Goal: Task Accomplishment & Management: Use online tool/utility

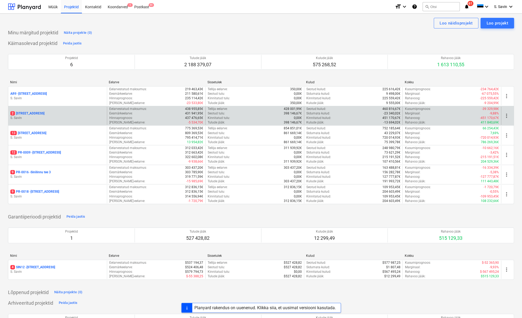
click at [33, 110] on div "2 Pärtli tee 26 S. Savin" at bounding box center [57, 116] width 99 height 18
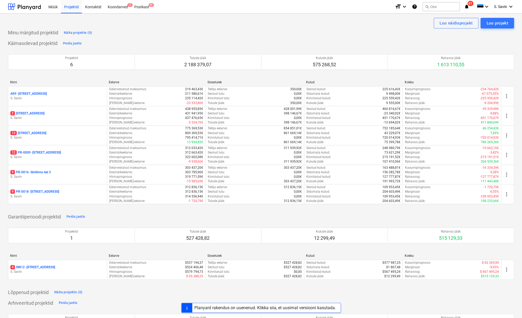
click at [466, 7] on div "Koondarve laadimine ebaõnnestus" at bounding box center [448, 5] width 144 height 11
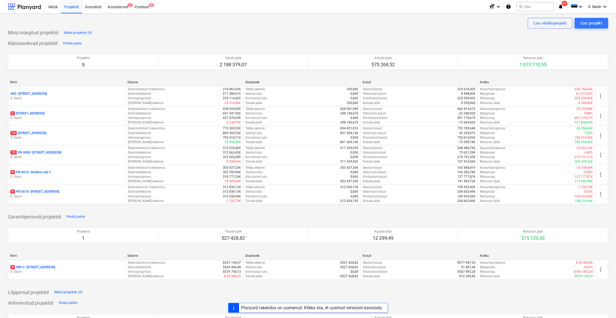
drag, startPoint x: 7, startPoint y: 24, endPoint x: 14, endPoint y: 24, distance: 6.1
click at [14, 24] on div "Loo näidisprojekt Loo projekt Minu märgitud projektid Näita projekte (0) Käimas…" at bounding box center [308, 205] width 616 height 382
drag, startPoint x: 9, startPoint y: 32, endPoint x: 104, endPoint y: 34, distance: 95.8
click at [104, 34] on div "Minu märgitud projektid Näita projekte (0)" at bounding box center [308, 32] width 600 height 9
drag, startPoint x: 104, startPoint y: 34, endPoint x: 97, endPoint y: 42, distance: 10.8
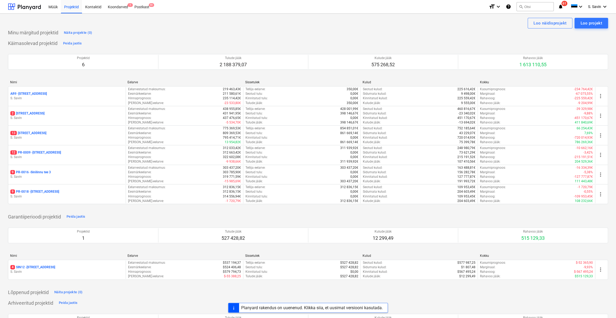
click at [97, 42] on div "Käimasolevad projektid Peida jaotis Projektid 6 Tulude jääk 2 188 379,07 Kulude…" at bounding box center [308, 124] width 600 height 171
drag, startPoint x: 94, startPoint y: 45, endPoint x: 4, endPoint y: 22, distance: 92.7
click at [4, 22] on div "Loo näidisprojekt Loo projekt Minu märgitud projektid Näita projekte (0) Käimas…" at bounding box center [308, 205] width 616 height 382
drag, startPoint x: 4, startPoint y: 22, endPoint x: 78, endPoint y: 22, distance: 74.2
click at [82, 20] on div "Loo näidisprojekt Loo projekt" at bounding box center [308, 23] width 600 height 11
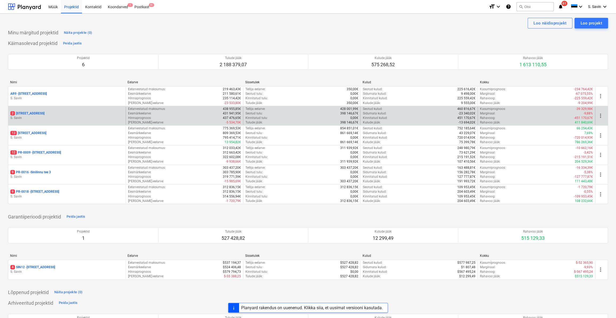
click at [41, 119] on p "S. Savin" at bounding box center [66, 118] width 113 height 5
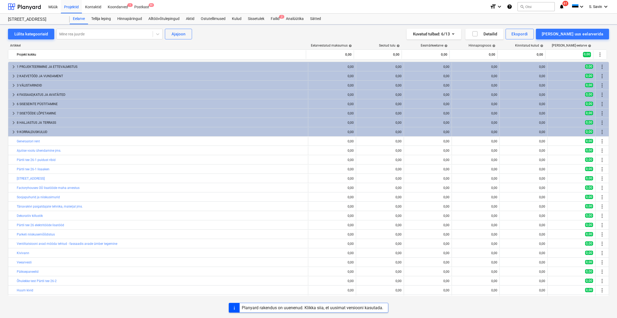
scroll to position [8, 0]
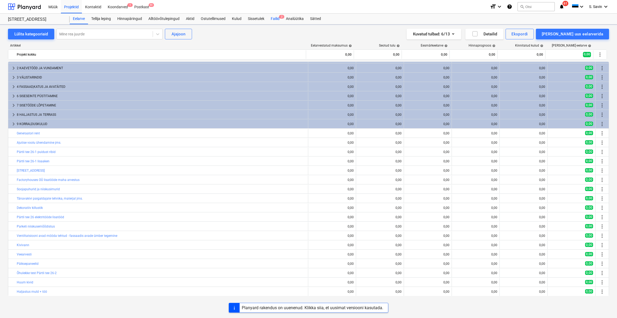
click at [282, 18] on span "2" at bounding box center [281, 17] width 5 height 4
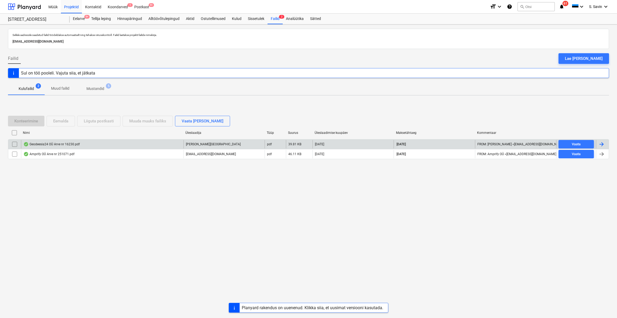
click at [118, 142] on div "Geodeesia24 OÜ Arve nr 16230.pdf" at bounding box center [102, 144] width 163 height 9
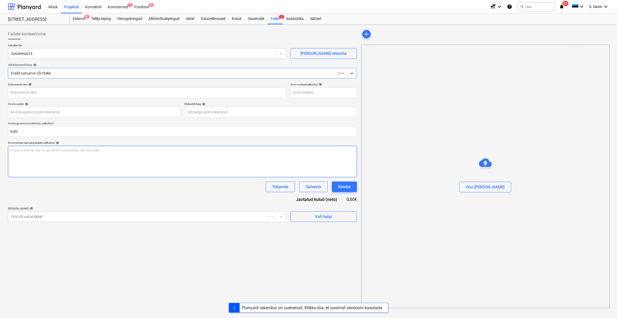
type input "16230"
type input "[DATE]"
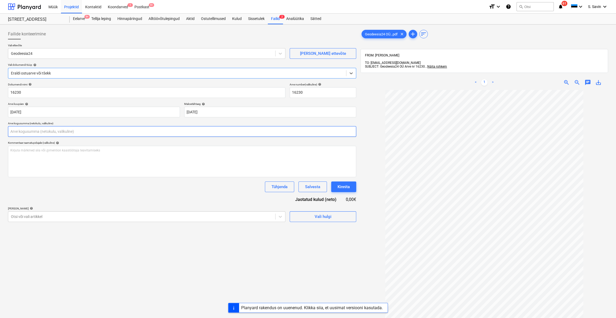
click at [60, 133] on input "text" at bounding box center [182, 131] width 348 height 11
type input "350"
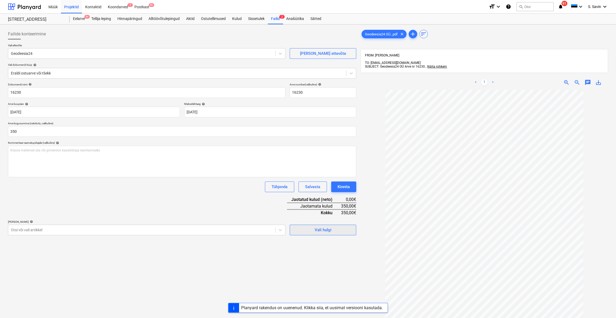
click at [308, 231] on span "Vali hulgi" at bounding box center [322, 229] width 53 height 7
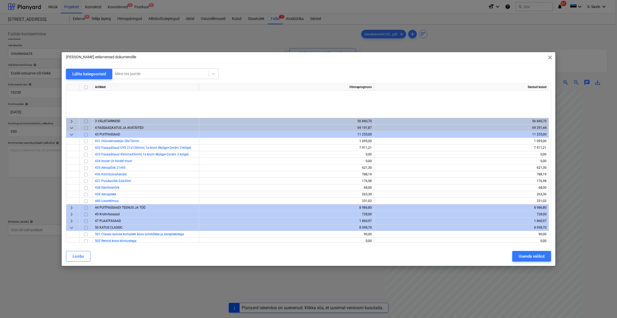
scroll to position [72, 0]
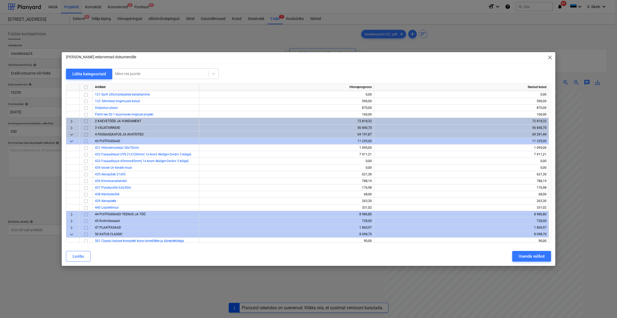
click at [71, 123] on span "keyboard_arrow_right" at bounding box center [71, 121] width 6 height 6
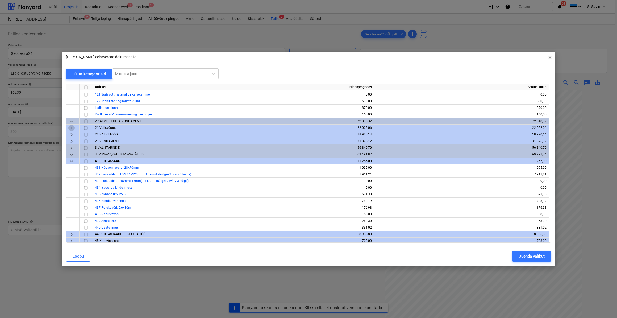
click at [71, 126] on span "keyboard_arrow_right" at bounding box center [71, 128] width 6 height 6
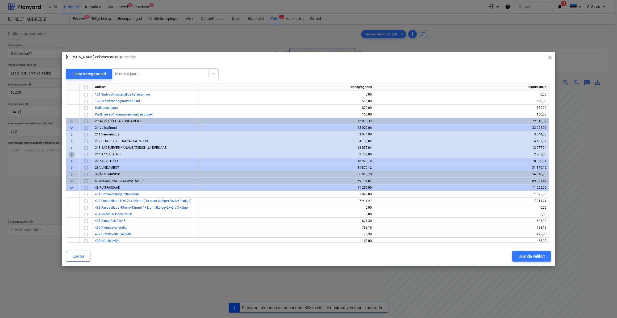
click at [68, 154] on span "keyboard_arrow_right" at bounding box center [71, 154] width 6 height 6
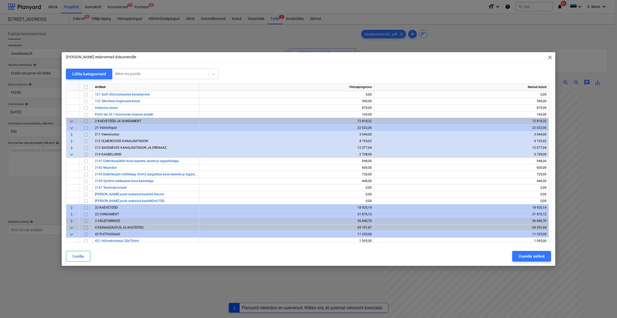
click at [69, 154] on span "keyboard_arrow_down" at bounding box center [71, 154] width 6 height 6
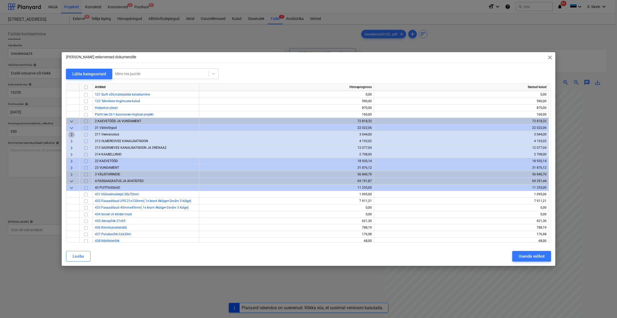
click at [70, 135] on span "keyboard_arrow_right" at bounding box center [71, 134] width 6 height 6
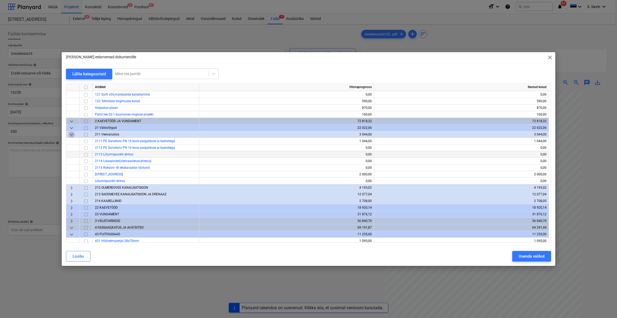
click at [70, 135] on span "keyboard_arrow_down" at bounding box center [71, 134] width 6 height 6
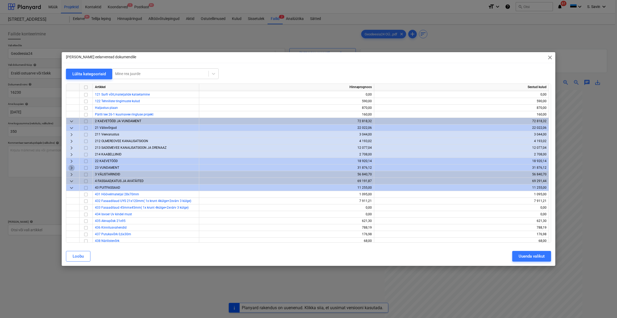
click at [70, 168] on span "keyboard_arrow_right" at bounding box center [71, 167] width 6 height 6
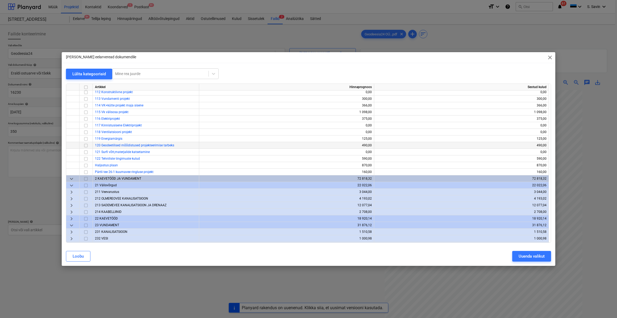
scroll to position [0, 0]
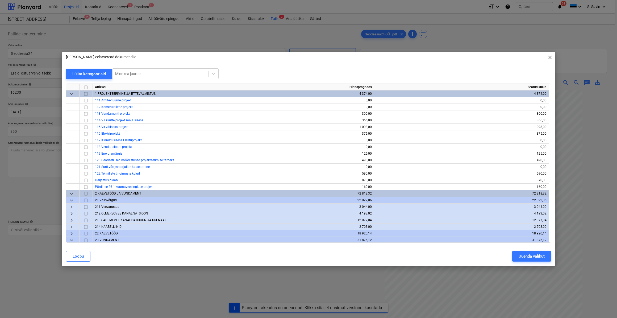
click at [71, 201] on span "keyboard_arrow_down" at bounding box center [71, 200] width 6 height 6
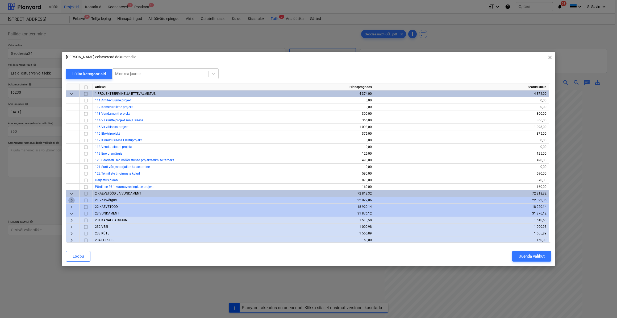
click at [71, 201] on span "keyboard_arrow_right" at bounding box center [71, 200] width 6 height 6
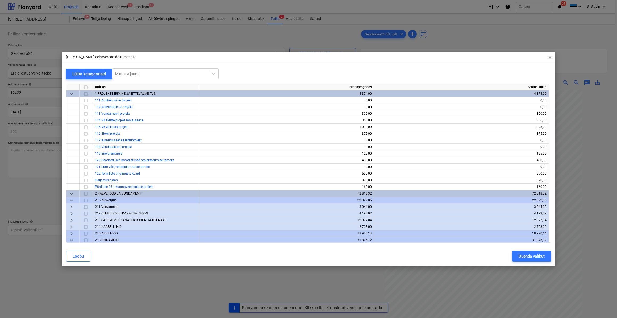
click at [71, 210] on div "keyboard_arrow_right" at bounding box center [72, 207] width 13 height 7
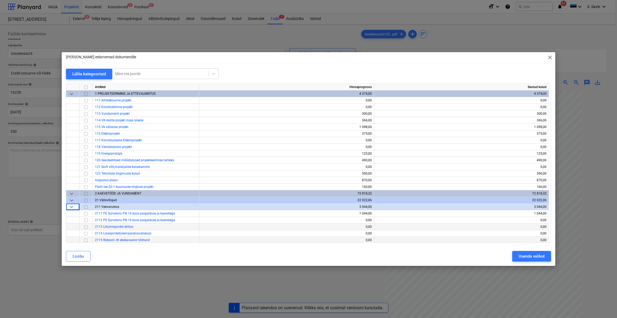
click at [71, 209] on span "keyboard_arrow_down" at bounding box center [71, 207] width 6 height 6
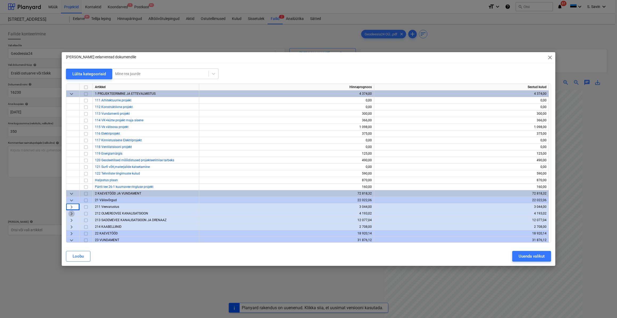
click at [72, 214] on span "keyboard_arrow_right" at bounding box center [71, 213] width 6 height 6
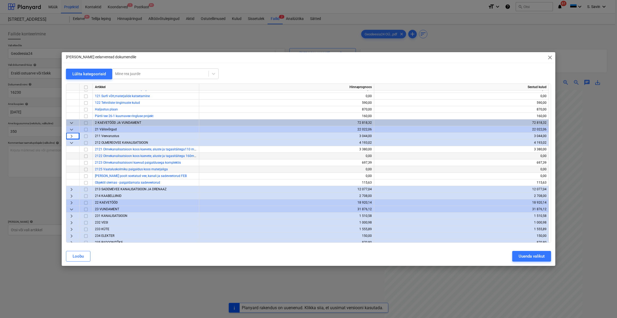
scroll to position [97, 0]
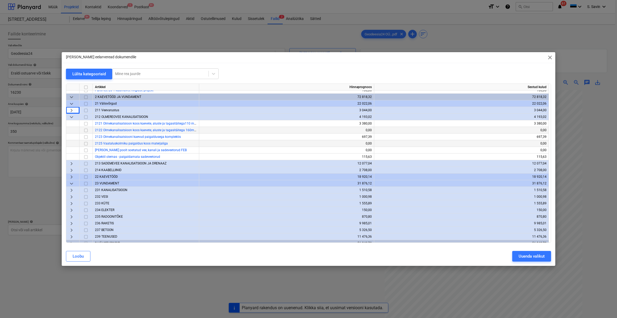
click at [72, 180] on span "keyboard_arrow_down" at bounding box center [71, 183] width 6 height 6
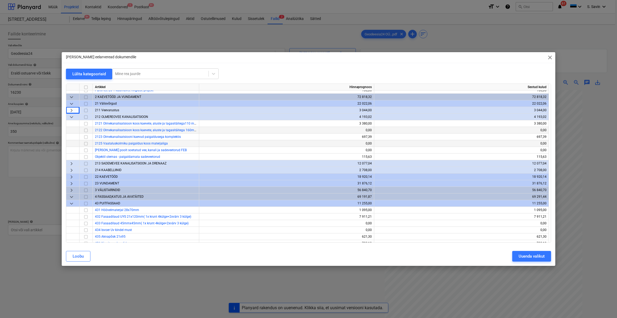
click at [72, 177] on span "keyboard_arrow_right" at bounding box center [71, 176] width 6 height 6
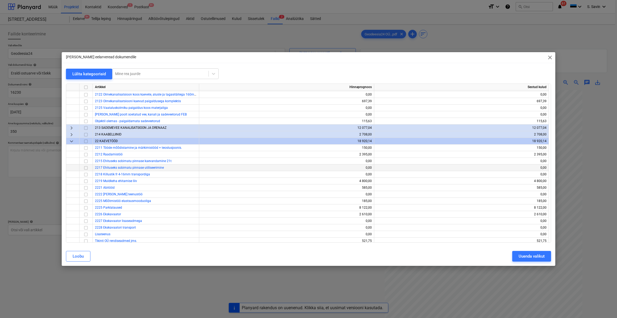
scroll to position [121, 0]
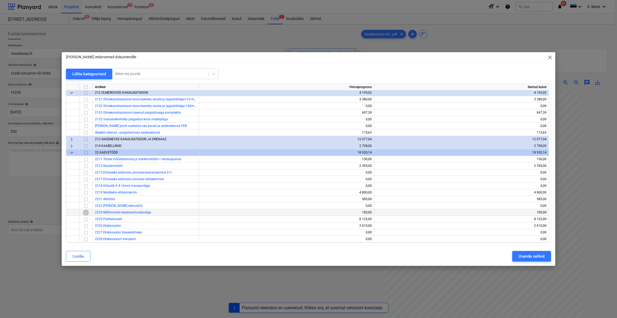
click at [86, 213] on input "checkbox" at bounding box center [86, 212] width 6 height 6
click at [522, 253] on div "Uuenda valikut" at bounding box center [532, 256] width 26 height 7
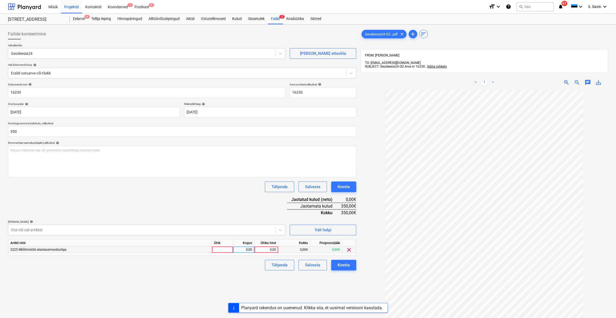
click at [235, 252] on div "0,00" at bounding box center [243, 249] width 21 height 7
click at [226, 249] on div at bounding box center [222, 249] width 21 height 7
type input "kmpl."
click at [241, 250] on div "0,00" at bounding box center [243, 249] width 17 height 7
type input "1"
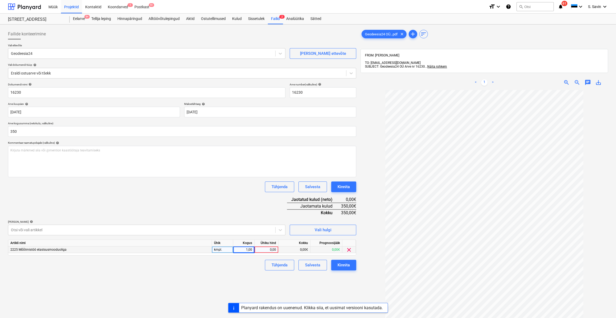
click at [272, 251] on div "0,00" at bounding box center [266, 249] width 19 height 7
type input "350"
click at [241, 275] on div "Failide konteerimine Vali ettevõte Geodeesia24 Lisa uus ettevõte Vali dokumendi…" at bounding box center [182, 211] width 352 height 369
click at [339, 262] on div "Kinnita" at bounding box center [343, 265] width 12 height 7
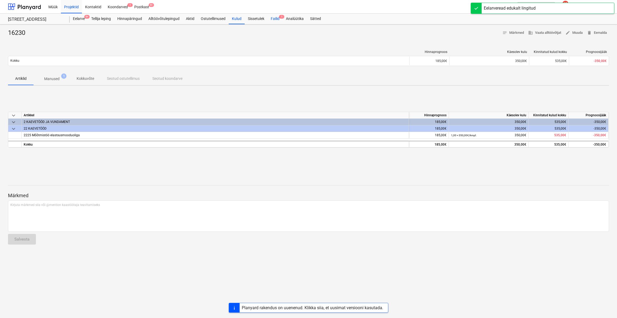
click at [282, 17] on span "1" at bounding box center [281, 17] width 5 height 4
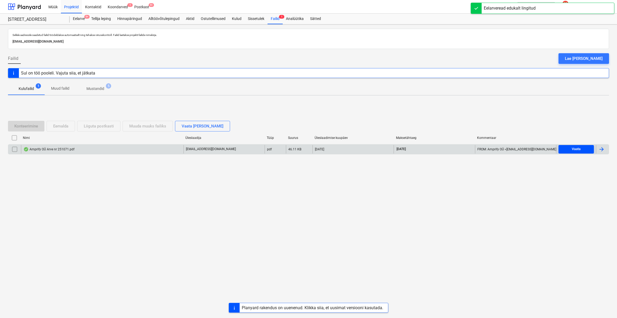
click at [522, 147] on div "Vaata" at bounding box center [576, 149] width 9 height 6
click at [522, 150] on div at bounding box center [602, 149] width 6 height 6
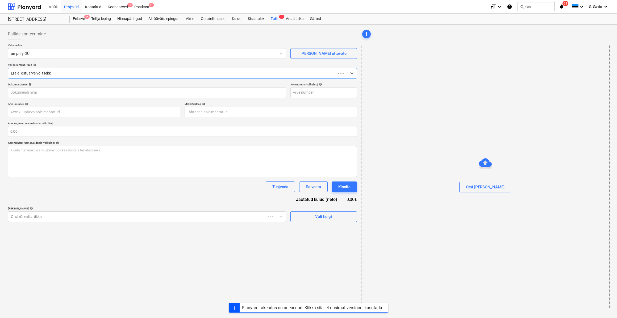
type input "251071"
type input "05 Aug 2025"
type input "04 Sep 2025"
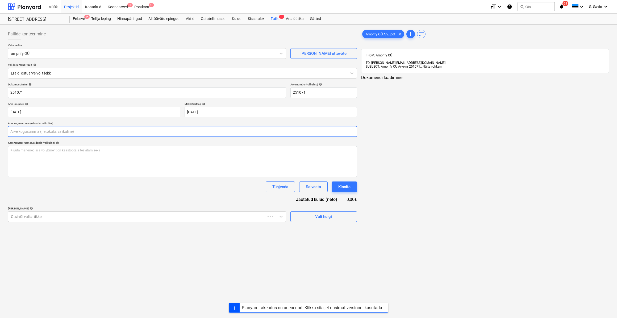
click at [14, 130] on input "text" at bounding box center [182, 131] width 349 height 11
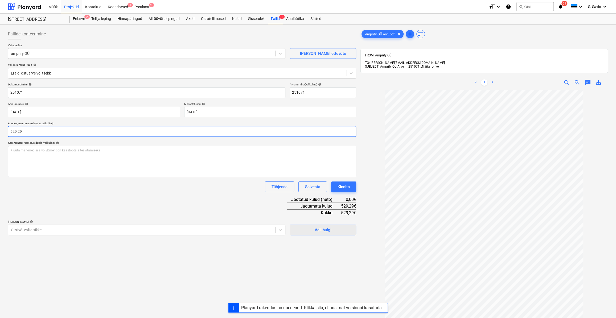
type input "529,29"
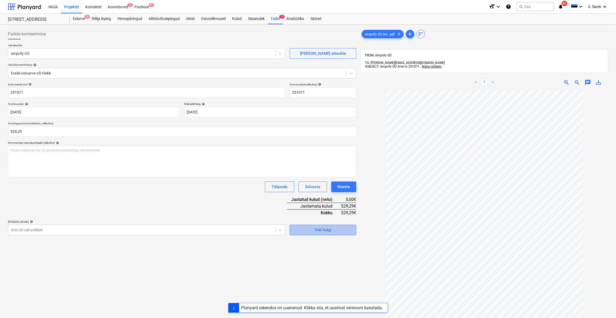
click at [316, 232] on div "Vali hulgi" at bounding box center [323, 229] width 17 height 7
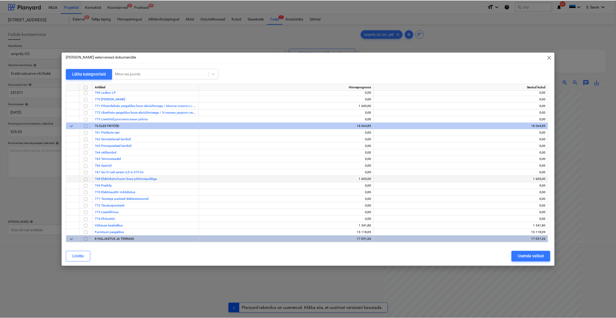
scroll to position [1933, 0]
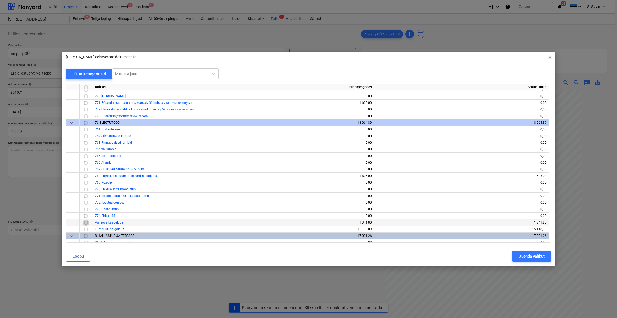
click at [86, 222] on input "checkbox" at bounding box center [86, 222] width 6 height 6
click at [519, 258] on div "Uuenda valikut" at bounding box center [532, 256] width 26 height 7
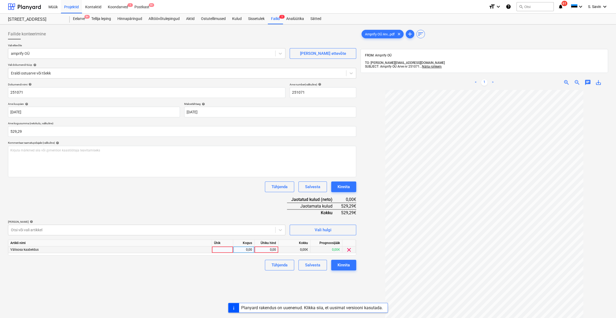
click at [226, 251] on div at bounding box center [222, 249] width 21 height 7
type input "kmpl."
click at [242, 251] on div "0,00" at bounding box center [243, 249] width 17 height 7
type input "1"
click at [278, 248] on div "0,00" at bounding box center [266, 249] width 24 height 7
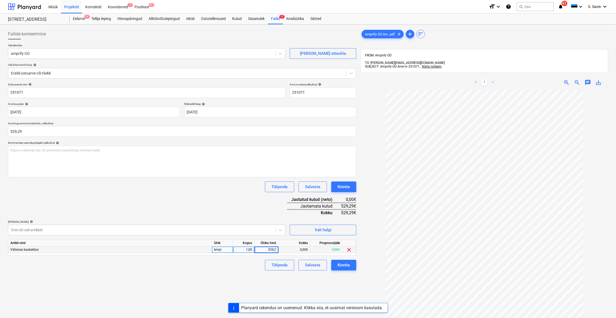
type input "529,29"
click at [278, 283] on div "Failide konteerimine Vali ettevõte amprify OÜ Lisa uus ettevõte Vali dokumendi …" at bounding box center [182, 211] width 352 height 369
click at [343, 266] on div "Kinnita" at bounding box center [343, 265] width 12 height 7
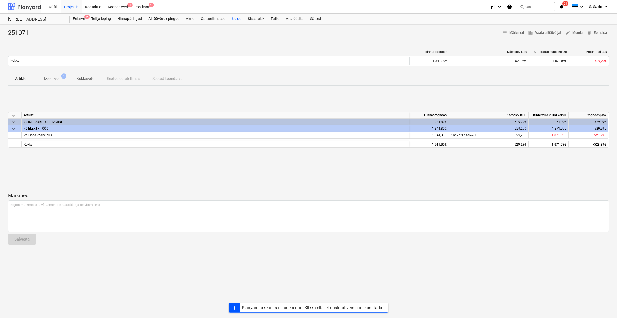
click at [28, 6] on div at bounding box center [24, 6] width 33 height 13
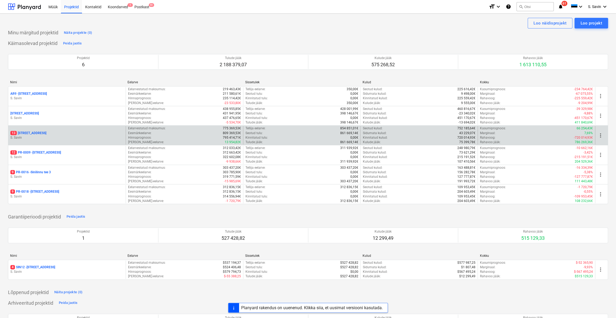
click at [52, 140] on div "13 Sinilille tee 14 S. Savin" at bounding box center [66, 135] width 117 height 18
click at [44, 135] on p "S. Savin" at bounding box center [66, 137] width 113 height 5
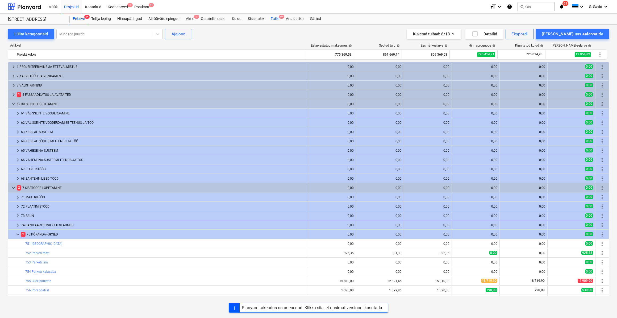
click at [278, 17] on div "Failid 9+" at bounding box center [275, 19] width 15 height 11
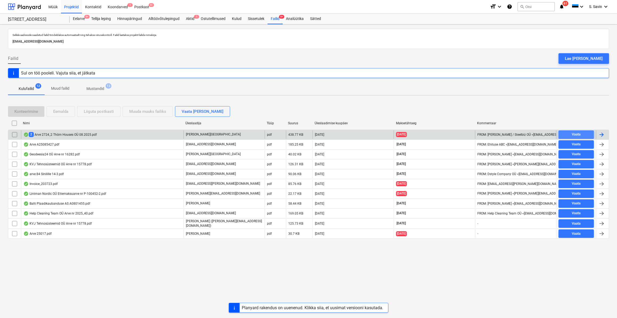
click at [522, 133] on span "Vaata" at bounding box center [576, 134] width 31 height 6
click at [522, 135] on div at bounding box center [602, 134] width 6 height 6
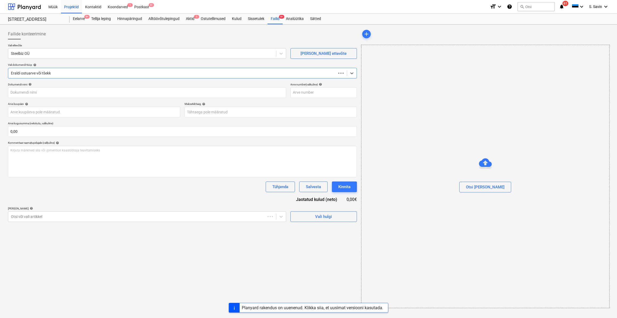
type input "2724/2"
type input "[DATE]"
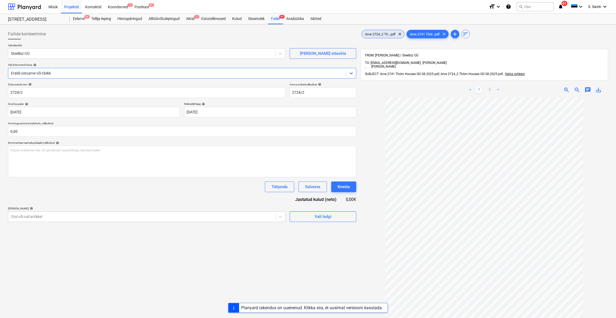
click at [388, 34] on span "Arve 2724_2 Th...pdf" at bounding box center [380, 34] width 37 height 4
click at [43, 71] on div at bounding box center [177, 73] width 332 height 5
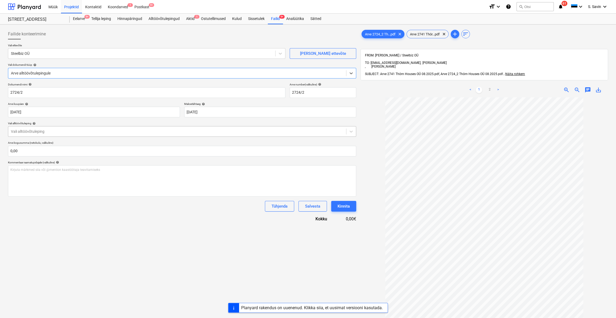
click at [29, 132] on div at bounding box center [177, 131] width 332 height 5
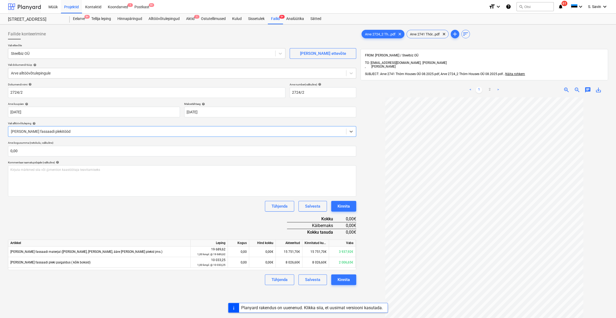
click at [30, 7] on div at bounding box center [24, 6] width 33 height 13
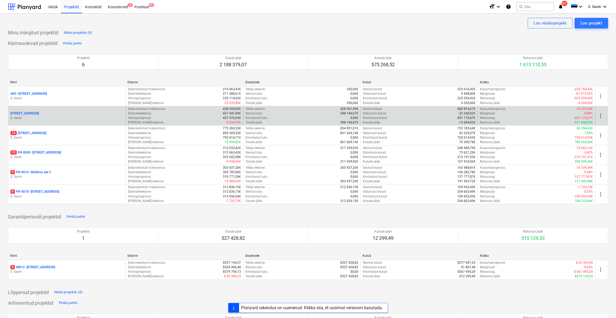
click at [44, 115] on div "[STREET_ADDRESS]" at bounding box center [66, 113] width 113 height 5
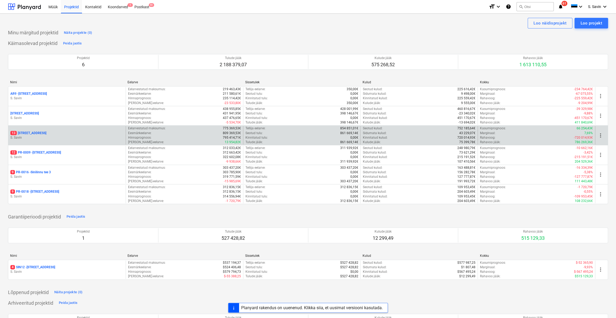
click at [51, 139] on p "S. Savin" at bounding box center [66, 137] width 113 height 5
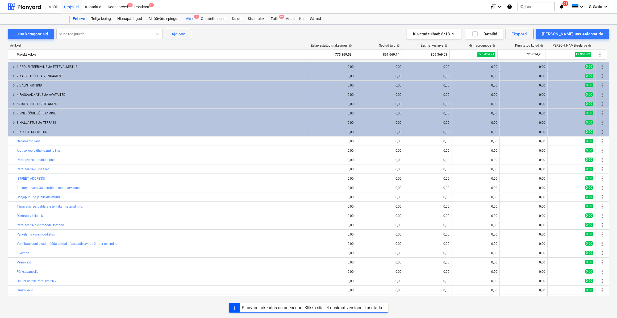
scroll to position [8, 0]
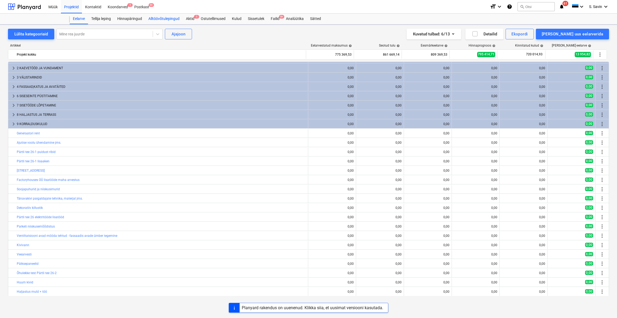
click at [168, 19] on div "Alltöövõtulepingud" at bounding box center [164, 19] width 38 height 11
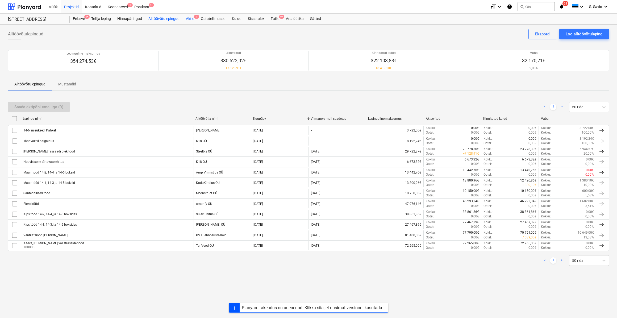
click at [191, 18] on div "Aktid 1" at bounding box center [190, 19] width 15 height 11
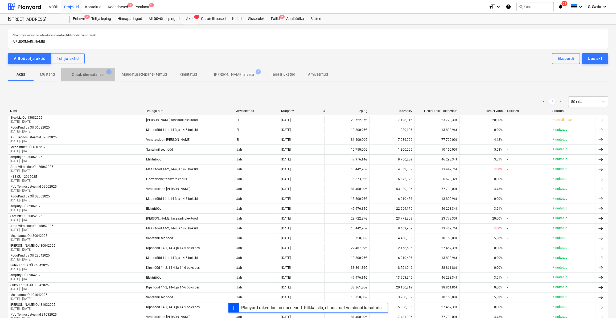
click at [95, 73] on p "Ootab ülevaatamist" at bounding box center [88, 75] width 33 height 6
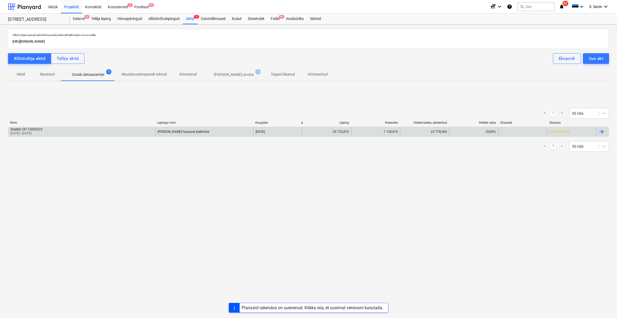
click at [104, 133] on div "Steelbiz OÜ 13082025 01 Jul 2024 - 31 Jul 2025" at bounding box center [81, 131] width 147 height 9
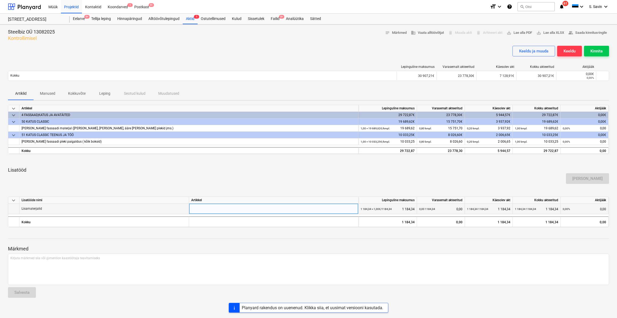
click at [210, 205] on div at bounding box center [273, 214] width 165 height 20
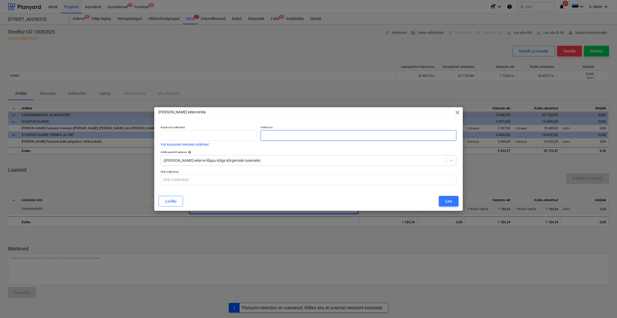
click at [263, 137] on input "text" at bounding box center [359, 135] width 196 height 11
type input "[PERSON_NAME]"
click at [455, 202] on button "Loo" at bounding box center [449, 201] width 20 height 11
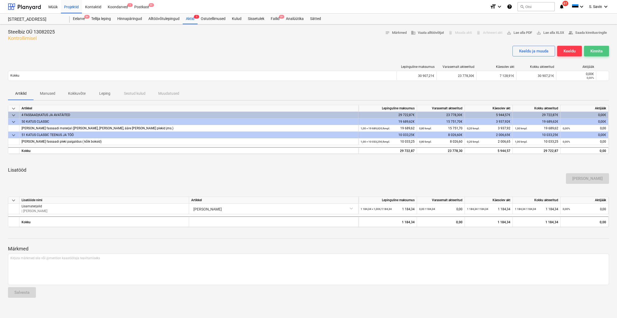
click at [605, 51] on button "Kinnita" at bounding box center [596, 51] width 25 height 11
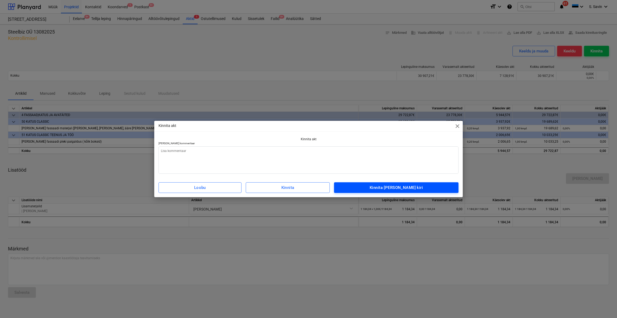
click at [418, 189] on div "Kinnita [PERSON_NAME] kiri" at bounding box center [396, 187] width 53 height 7
type textarea "x"
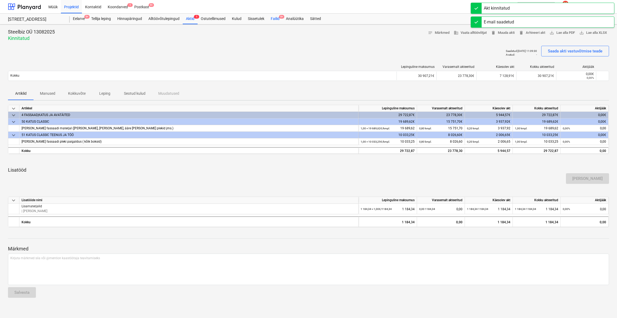
click at [276, 18] on div "Failid 9+" at bounding box center [275, 19] width 15 height 11
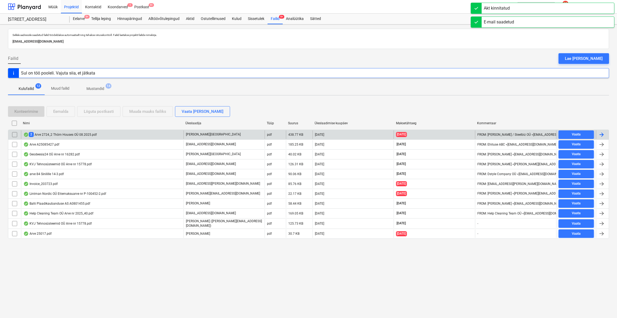
click at [605, 134] on div at bounding box center [602, 134] width 6 height 6
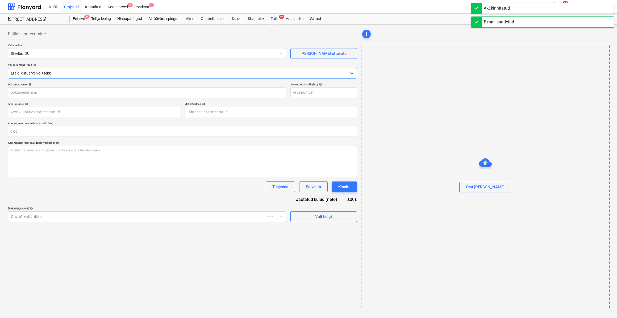
type input "2724/2"
type input "[DATE]"
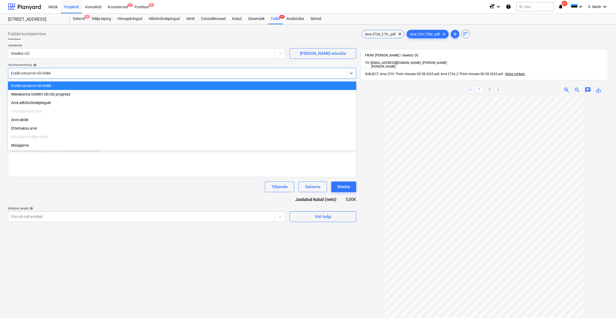
click at [93, 74] on div at bounding box center [177, 73] width 332 height 5
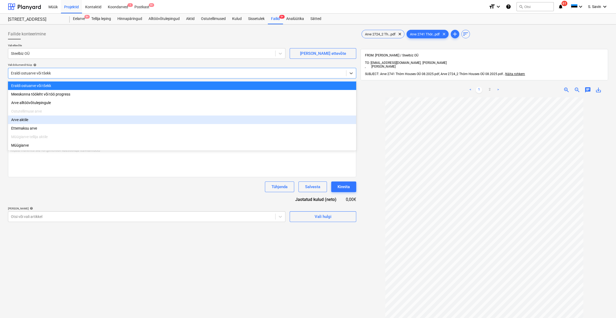
click at [47, 122] on div "Arve aktile" at bounding box center [182, 119] width 348 height 9
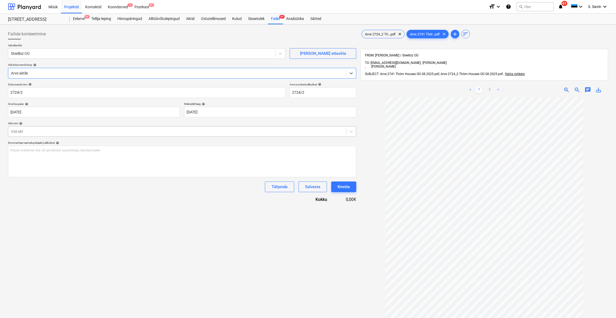
click at [48, 133] on div at bounding box center [177, 131] width 332 height 5
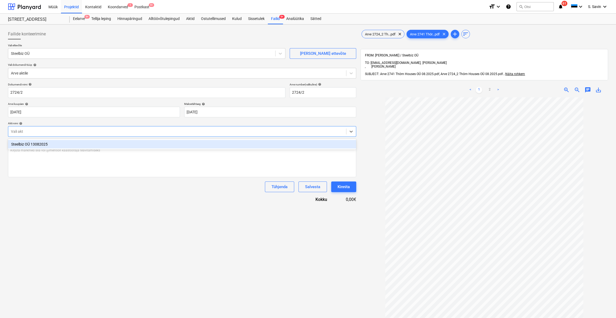
click at [51, 148] on div "Steelbiz OÜ 13082025" at bounding box center [182, 144] width 348 height 9
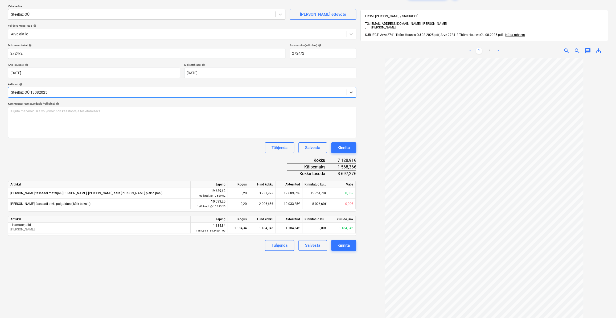
scroll to position [27, 0]
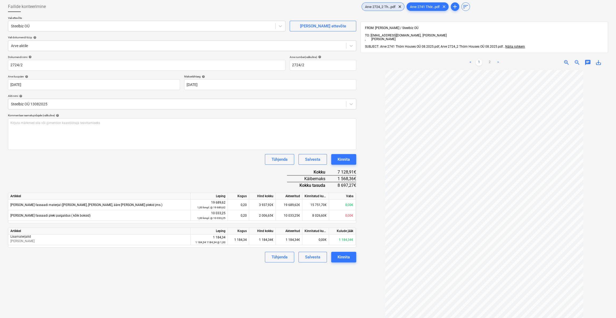
click at [388, 5] on span "Arve 2724_2 Th...pdf" at bounding box center [380, 7] width 37 height 4
click at [414, 5] on span "Arve 2741 Thör...pdf" at bounding box center [425, 7] width 36 height 4
click at [389, 7] on span "Arve 2724_2 Th...pdf" at bounding box center [380, 7] width 37 height 4
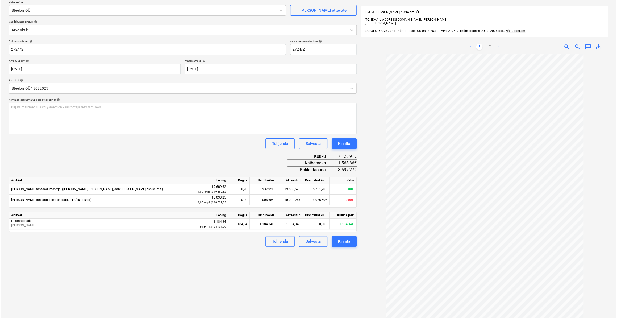
scroll to position [52, 0]
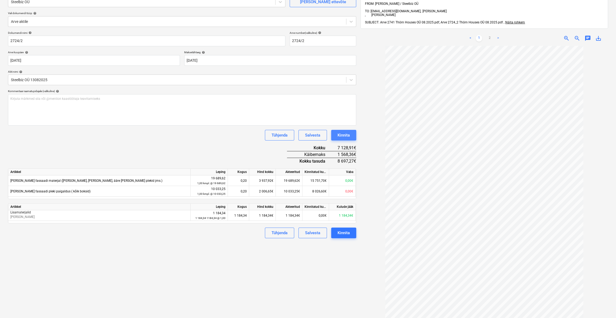
click at [341, 135] on div "Kinnita" at bounding box center [343, 135] width 12 height 7
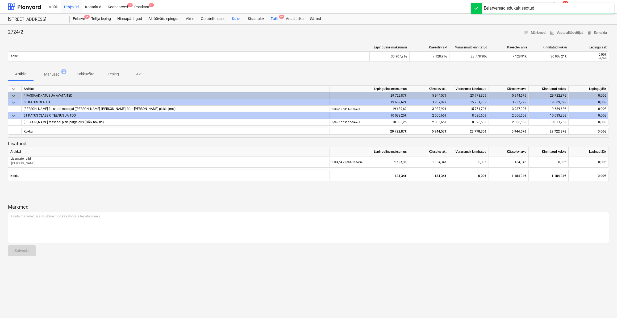
click at [273, 17] on div "Failid 9+" at bounding box center [275, 19] width 15 height 11
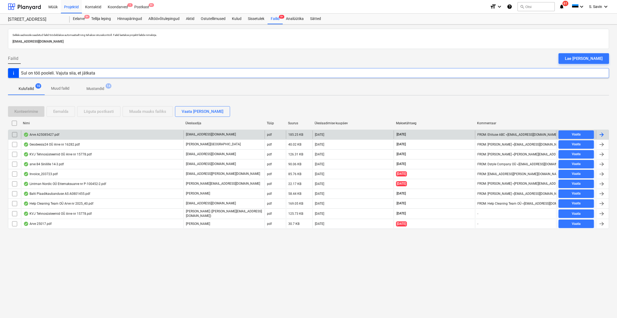
click at [603, 134] on div at bounding box center [602, 134] width 6 height 6
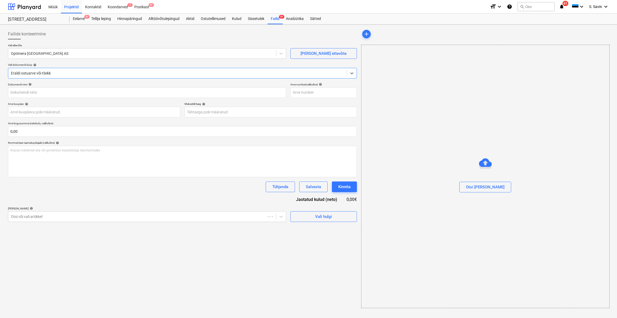
type input "A25085427"
type input "[DATE]"
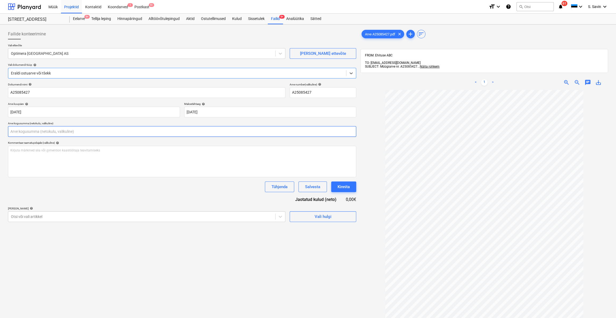
click at [69, 132] on input "text" at bounding box center [182, 131] width 348 height 11
type input "95,81"
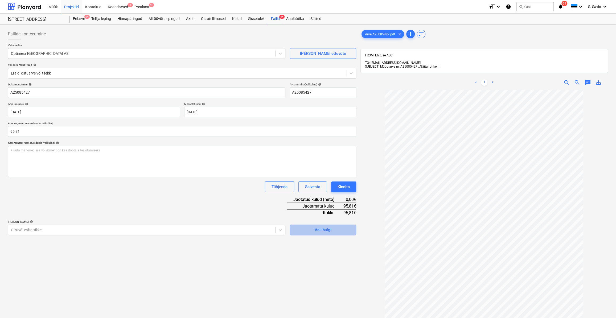
click at [328, 232] on div "Vali hulgi" at bounding box center [323, 229] width 17 height 7
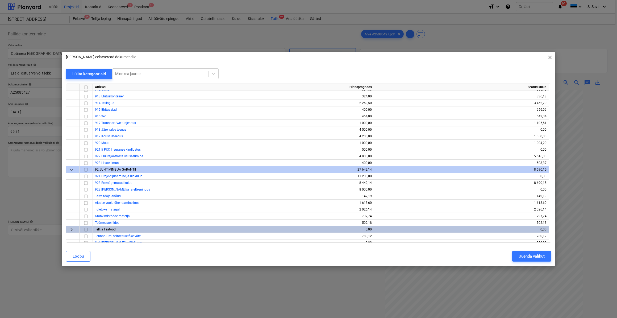
scroll to position [2776, 0]
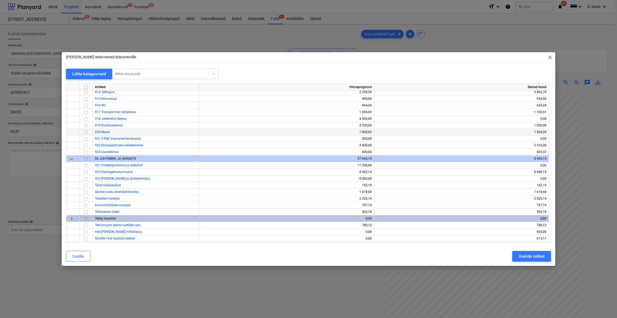
click at [83, 131] on input "checkbox" at bounding box center [86, 132] width 6 height 6
click at [526, 255] on div "Uuenda valikut" at bounding box center [532, 256] width 26 height 7
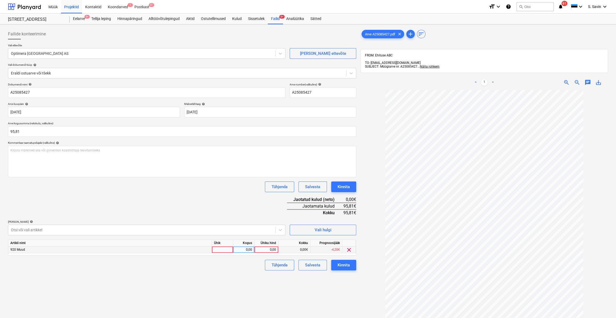
click at [224, 249] on div at bounding box center [222, 249] width 21 height 7
type input "kmpl."
click at [238, 249] on div "0,00" at bounding box center [243, 249] width 17 height 7
type input "1"
click at [266, 252] on div "0,00" at bounding box center [266, 249] width 19 height 7
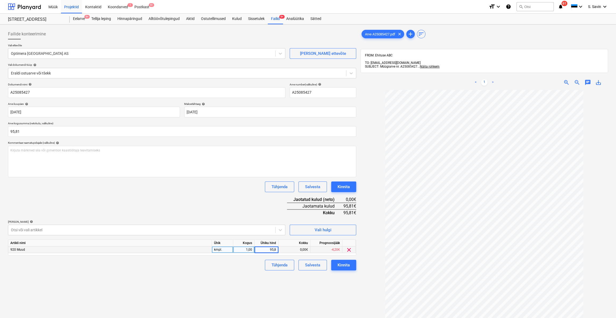
type input "95,81"
click at [272, 284] on div "Failide konteerimine Vali ettevõte Optimera Estonia AS [PERSON_NAME] uus ettevõ…" at bounding box center [182, 211] width 352 height 369
click at [348, 266] on div "Kinnita" at bounding box center [343, 265] width 12 height 7
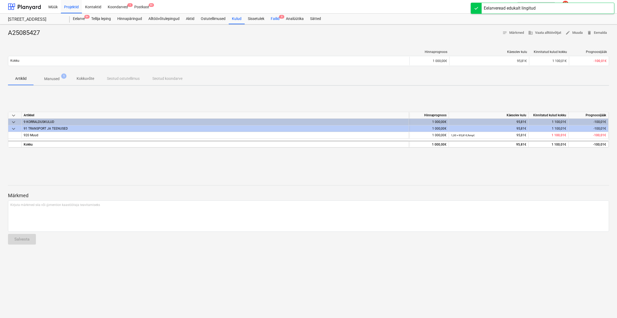
click at [279, 19] on div "Failid 9" at bounding box center [275, 19] width 15 height 11
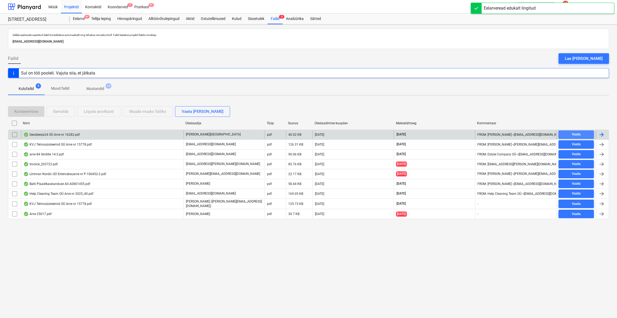
click at [577, 133] on div "Vaata" at bounding box center [576, 134] width 9 height 6
click at [603, 131] on div at bounding box center [602, 134] width 6 height 6
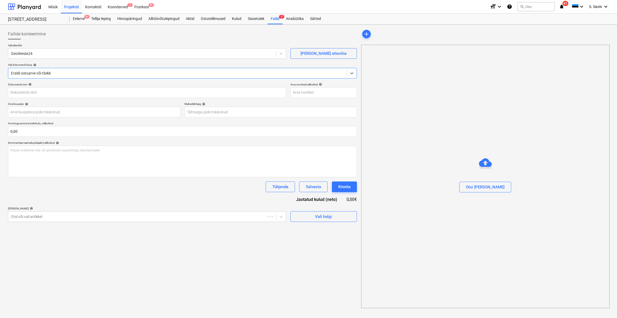
type input "16282"
type input "[DATE]"
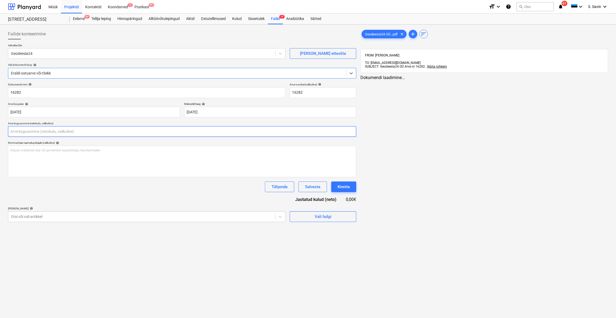
click at [27, 133] on input "text" at bounding box center [182, 131] width 348 height 11
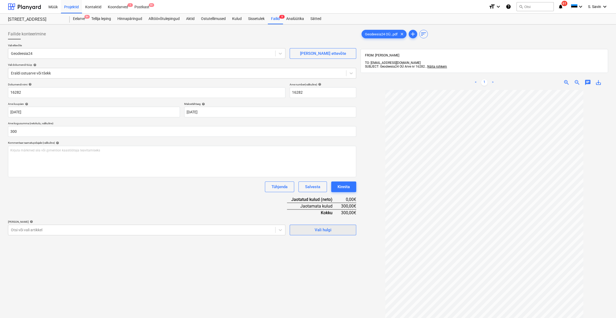
type input "300,00"
click at [303, 230] on span "Vali hulgi" at bounding box center [322, 229] width 53 height 7
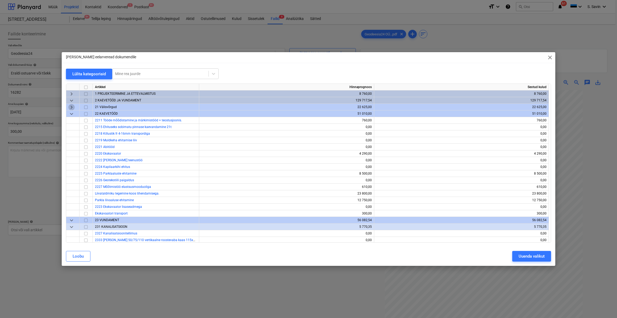
click at [70, 105] on span "keyboard_arrow_right" at bounding box center [71, 107] width 6 height 6
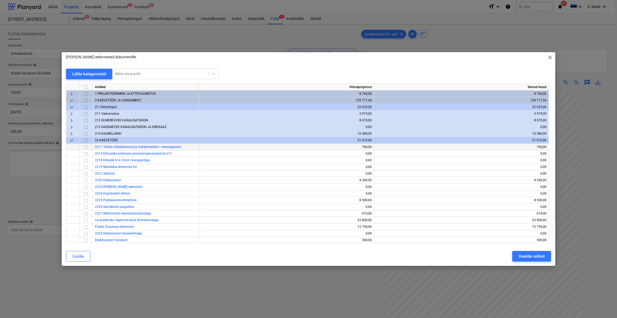
click at [86, 148] on input "checkbox" at bounding box center [86, 147] width 6 height 6
click at [527, 259] on div "Uuenda valikut" at bounding box center [532, 256] width 26 height 7
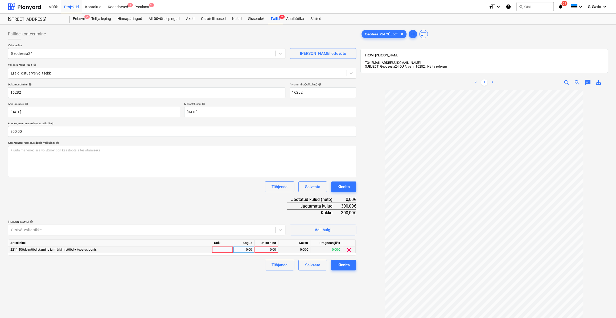
click at [230, 251] on div at bounding box center [222, 249] width 21 height 7
type input "kmpl."
click at [239, 251] on div "0,00" at bounding box center [243, 249] width 17 height 7
type input "1"
click at [259, 249] on div "0,00" at bounding box center [266, 249] width 19 height 7
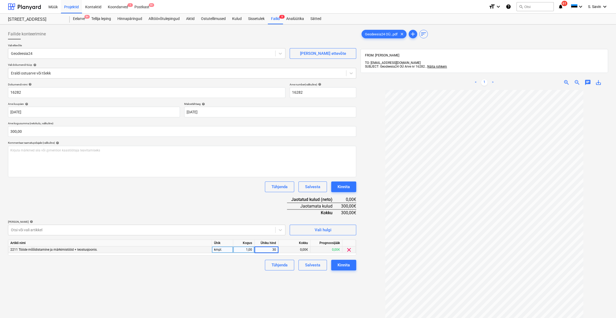
type input "300"
click at [259, 265] on div "Tühjenda Salvesta Kinnita" at bounding box center [182, 265] width 348 height 11
click at [342, 259] on div "Dokumendi nimi help 16282 Arve number (valikuline) help 16282 Arve kuupäev help…" at bounding box center [182, 177] width 348 height 188
click at [343, 263] on div "Kinnita" at bounding box center [343, 265] width 12 height 7
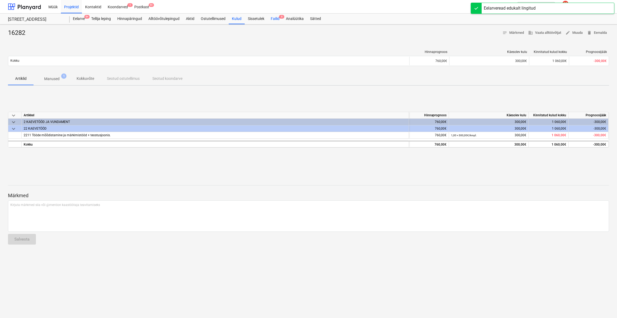
click at [279, 18] on div "Failid 9" at bounding box center [275, 19] width 15 height 11
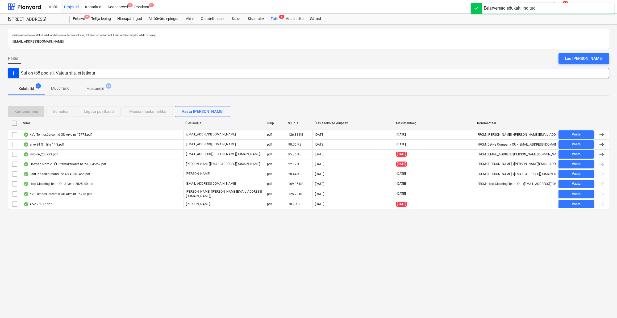
click at [571, 128] on div "Nimi Üleslaadija Tüüp Suurus Üleslaadimise kuupäev Maksetähtaeg Kommentaar" at bounding box center [308, 124] width 601 height 11
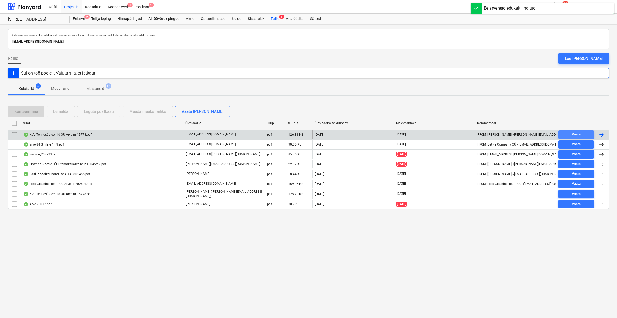
click at [572, 132] on div "Vaata" at bounding box center [576, 134] width 9 height 6
click at [605, 133] on div at bounding box center [602, 134] width 6 height 6
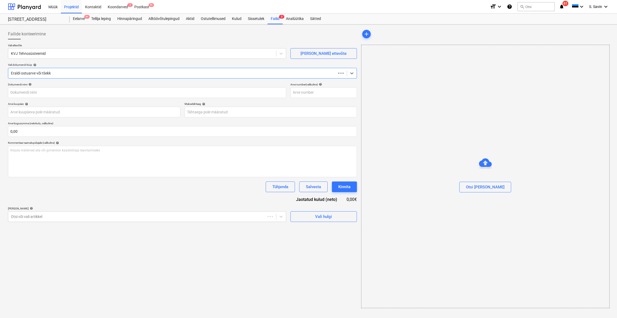
type input "15778"
type input "[DATE]"
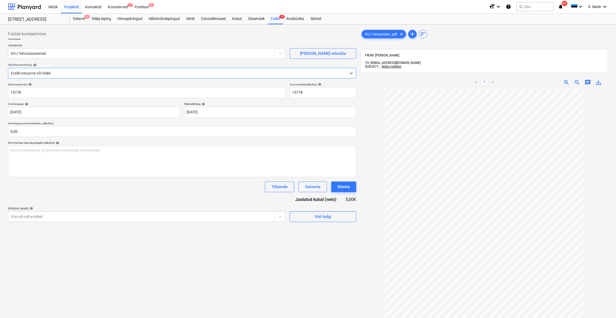
click at [48, 76] on div at bounding box center [177, 73] width 332 height 5
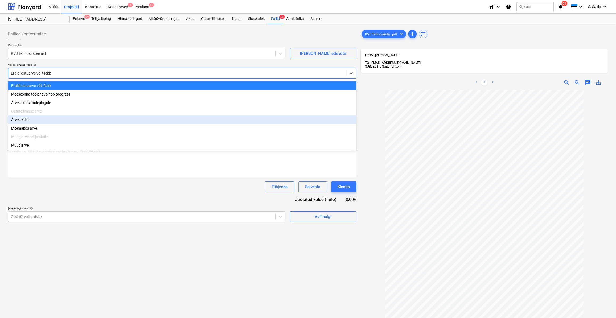
click at [40, 121] on div "Arve aktile" at bounding box center [182, 119] width 348 height 9
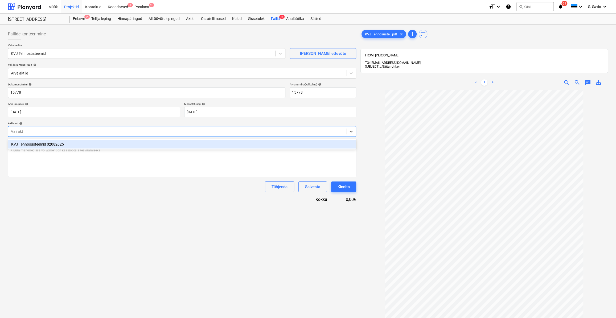
click at [38, 130] on div at bounding box center [177, 131] width 332 height 5
click at [35, 146] on div "KVJ Tehnosüsteemid 02082025" at bounding box center [182, 144] width 348 height 9
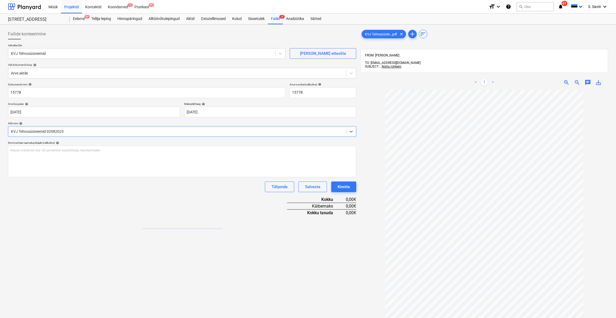
type input "1"
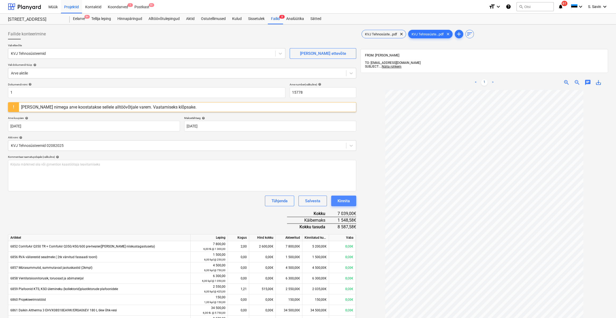
click at [343, 200] on div "Kinnita" at bounding box center [343, 200] width 12 height 7
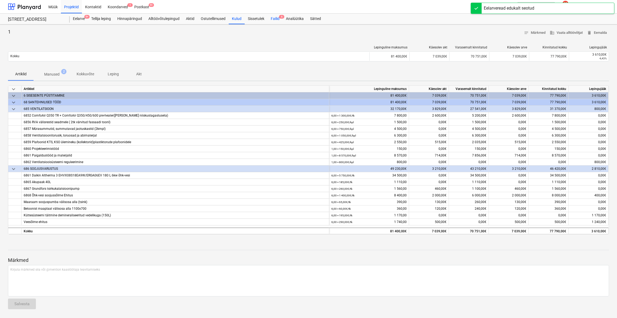
click at [276, 20] on div "Failid 6" at bounding box center [275, 19] width 15 height 11
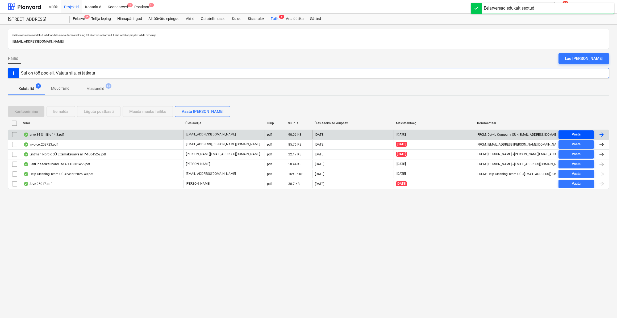
click at [574, 134] on div "Vaata" at bounding box center [576, 134] width 9 height 6
click at [601, 134] on div at bounding box center [602, 134] width 6 height 6
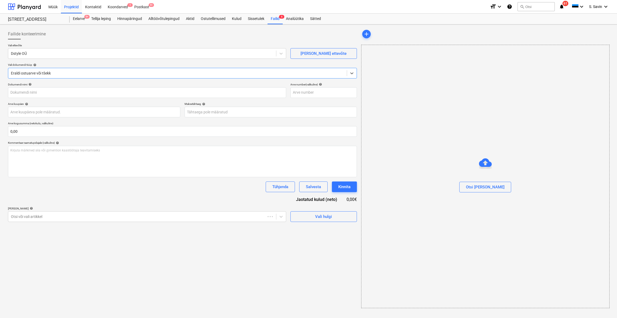
type input "84"
type input "[DATE]"
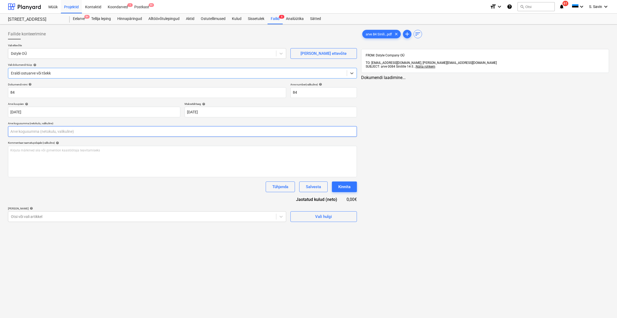
click at [19, 133] on input "text" at bounding box center [182, 131] width 349 height 11
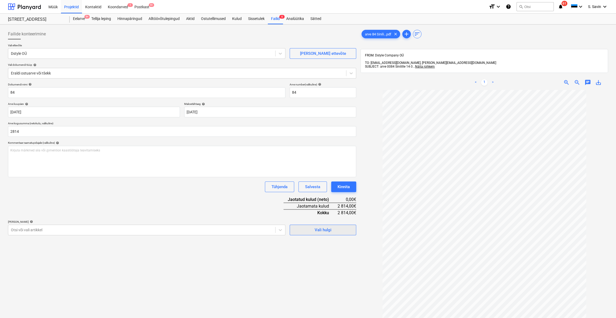
type input "2 814,00"
click at [314, 230] on span "Vali hulgi" at bounding box center [322, 229] width 53 height 7
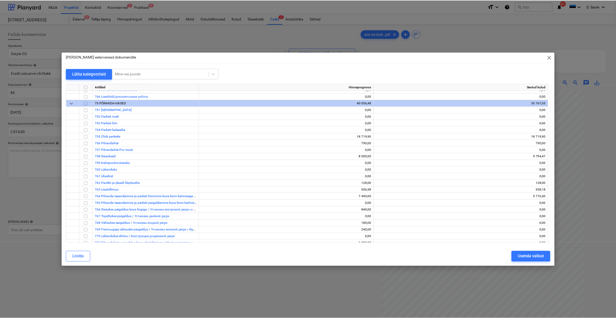
scroll to position [2270, 0]
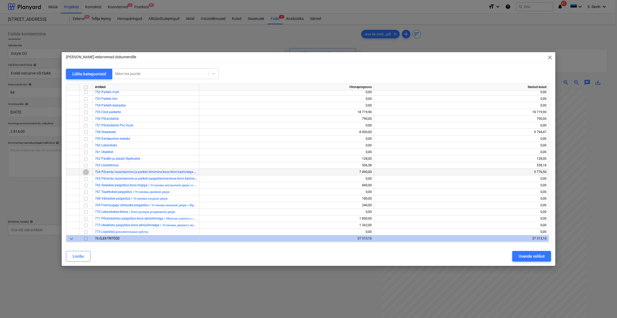
click at [85, 172] on input "checkbox" at bounding box center [86, 172] width 6 height 6
click at [527, 258] on div "Uuenda valikut" at bounding box center [532, 256] width 26 height 7
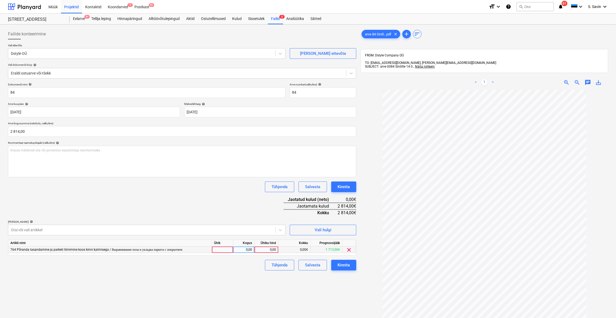
click at [224, 247] on div at bounding box center [222, 249] width 21 height 7
type input "kmpl."
click at [242, 250] on div "0,00" at bounding box center [243, 249] width 17 height 7
type input "1"
click at [262, 250] on div "0,00" at bounding box center [266, 249] width 19 height 7
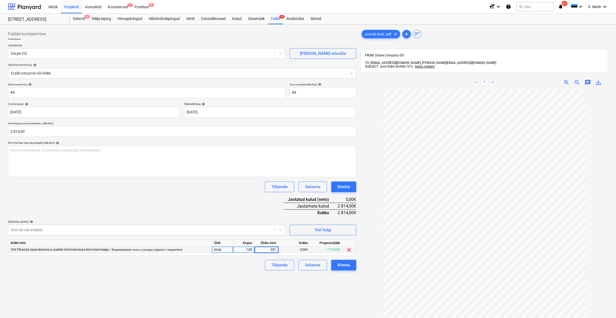
type input "2814"
click at [253, 268] on div "Tühjenda Salvesta Kinnita" at bounding box center [182, 265] width 348 height 11
click at [338, 267] on div "Kinnita" at bounding box center [343, 265] width 12 height 7
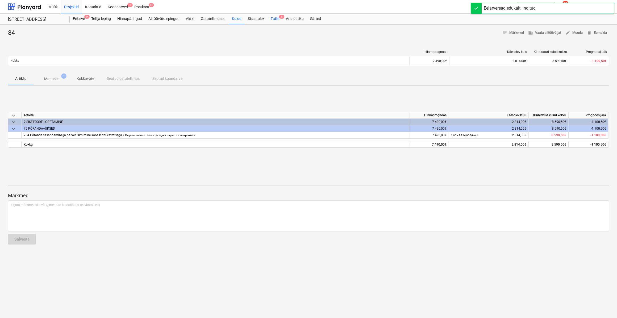
click at [276, 19] on div "Failid 5" at bounding box center [275, 19] width 15 height 11
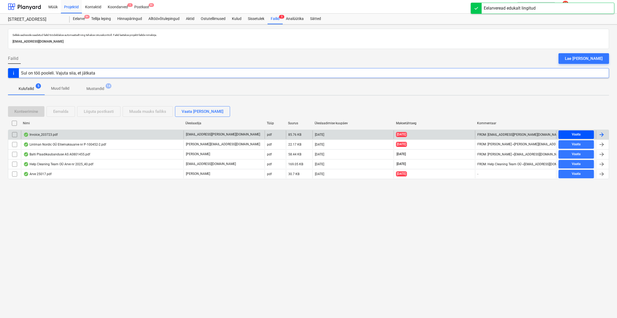
click at [584, 133] on span "Vaata" at bounding box center [576, 134] width 31 height 6
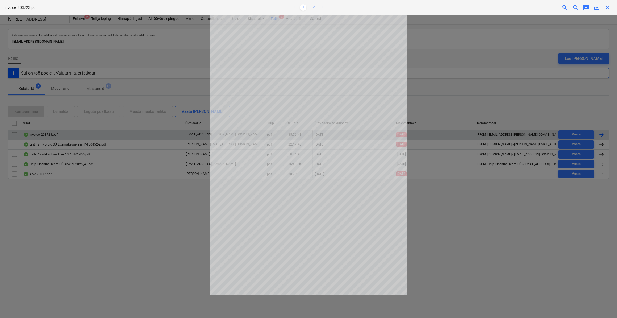
click at [314, 8] on link "2" at bounding box center [314, 7] width 6 height 6
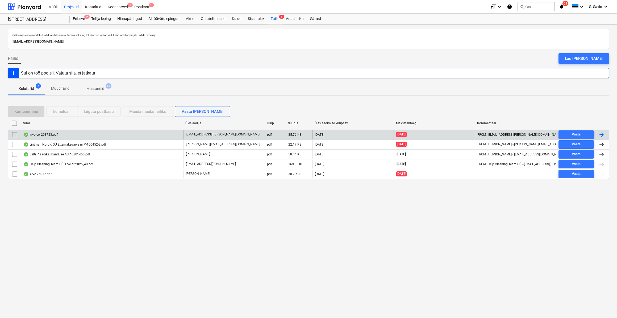
click at [602, 135] on div at bounding box center [602, 134] width 6 height 6
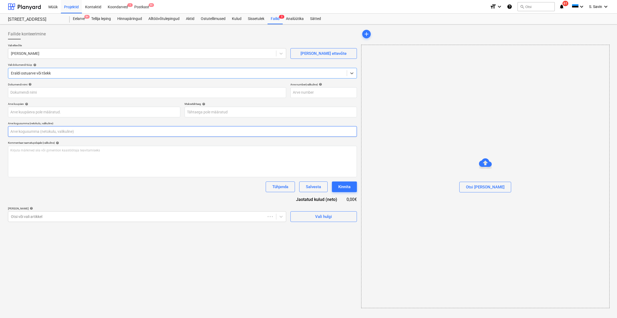
click at [44, 129] on input "text" at bounding box center [182, 131] width 349 height 11
type input "203723"
type input "[DATE]"
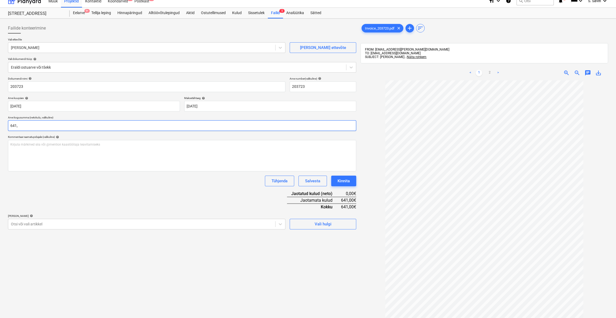
scroll to position [3, 0]
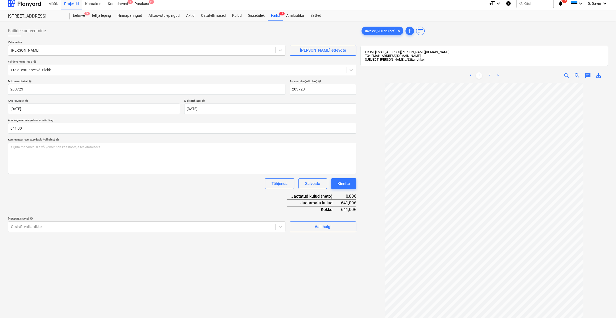
click at [488, 75] on link "2" at bounding box center [489, 75] width 6 height 6
click at [25, 126] on input "641" at bounding box center [182, 128] width 348 height 11
type input "641,15"
click at [476, 77] on link "1" at bounding box center [479, 75] width 6 height 6
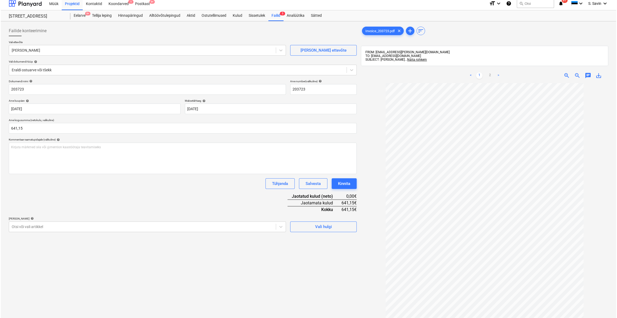
scroll to position [76, 0]
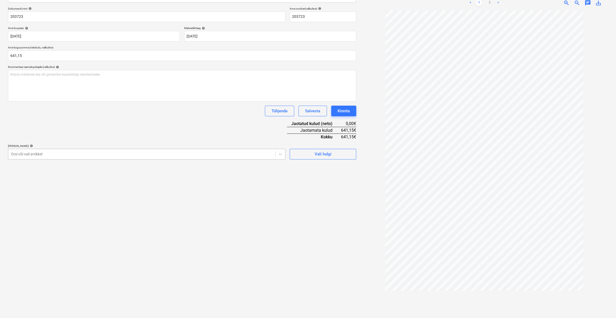
click at [233, 155] on div at bounding box center [142, 153] width 262 height 5
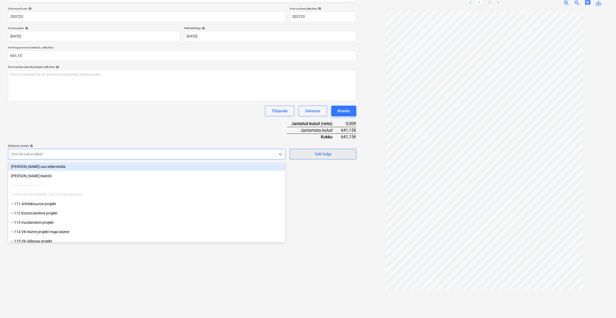
click at [333, 151] on button "Vali hulgi" at bounding box center [323, 154] width 67 height 11
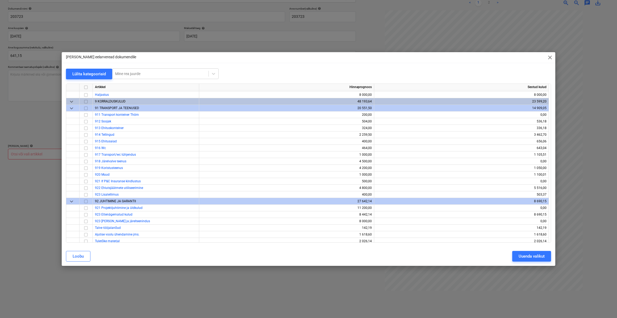
scroll to position [2730, 0]
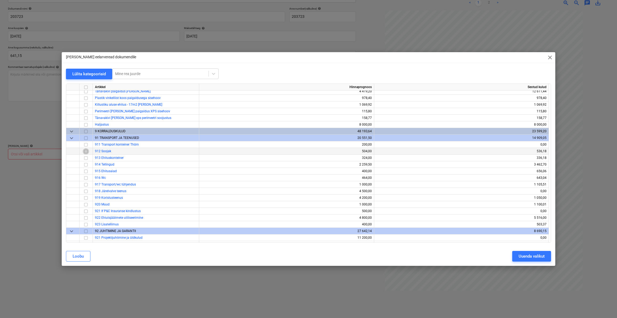
click at [84, 153] on input "checkbox" at bounding box center [86, 151] width 6 height 6
click at [83, 159] on input "checkbox" at bounding box center [86, 158] width 6 height 6
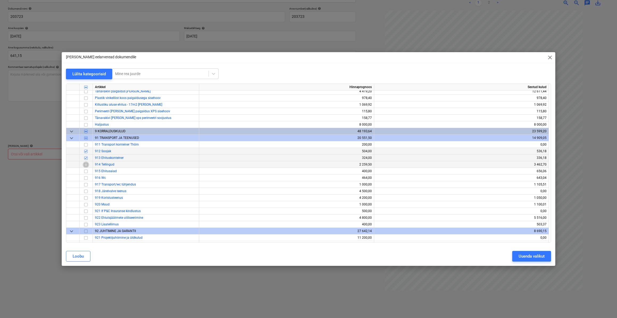
click at [85, 167] on input "checkbox" at bounding box center [86, 164] width 6 height 6
click at [84, 173] on input "checkbox" at bounding box center [86, 171] width 6 height 6
click at [84, 178] on input "checkbox" at bounding box center [86, 178] width 6 height 6
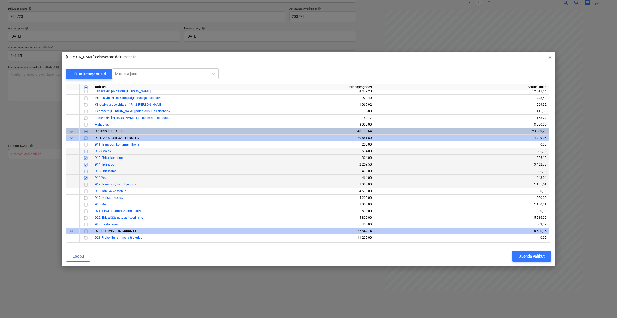
click at [85, 184] on input "checkbox" at bounding box center [86, 184] width 6 height 6
click at [521, 258] on div "Uuenda valikut" at bounding box center [532, 256] width 26 height 7
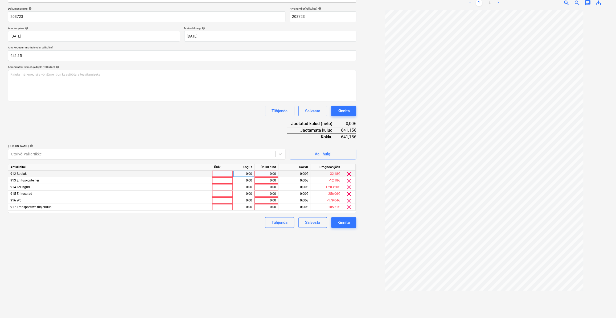
click at [222, 175] on div at bounding box center [222, 174] width 21 height 7
type input "kmpl."
click at [252, 173] on div "0,00" at bounding box center [243, 174] width 21 height 7
type input "1"
click at [256, 171] on div "0,00" at bounding box center [266, 174] width 24 height 7
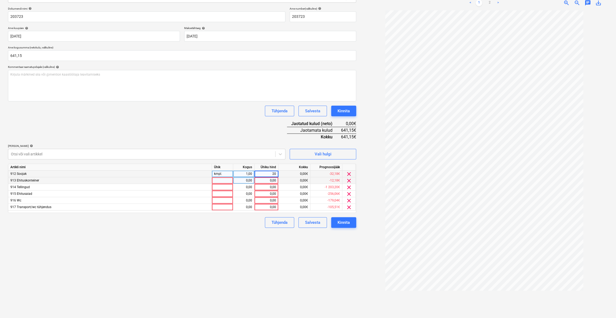
type input "200"
click at [218, 183] on div at bounding box center [222, 180] width 21 height 7
click at [350, 177] on span "clear" at bounding box center [349, 180] width 6 height 6
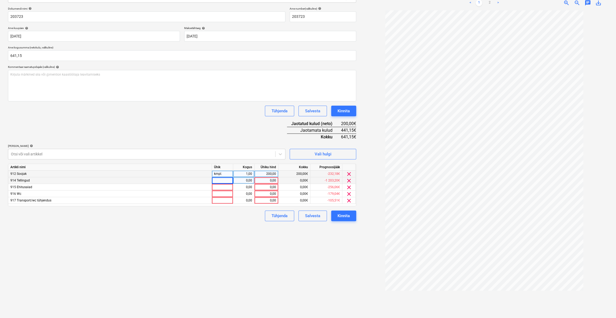
click at [347, 182] on span "clear" at bounding box center [349, 180] width 6 height 6
click at [346, 180] on span "clear" at bounding box center [349, 180] width 6 height 6
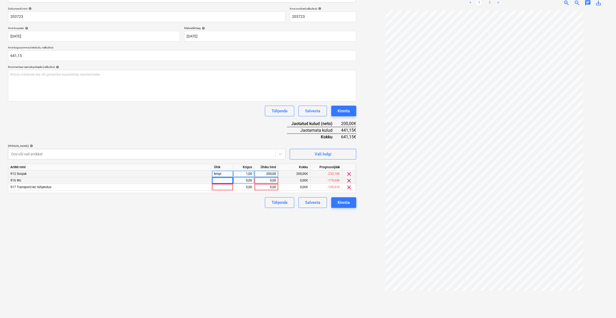
click at [216, 181] on div at bounding box center [222, 180] width 21 height 7
type input "kmpl."
click at [245, 182] on div "0,00" at bounding box center [243, 180] width 17 height 7
click at [262, 180] on div "0,00" at bounding box center [266, 180] width 19 height 7
type input "241"
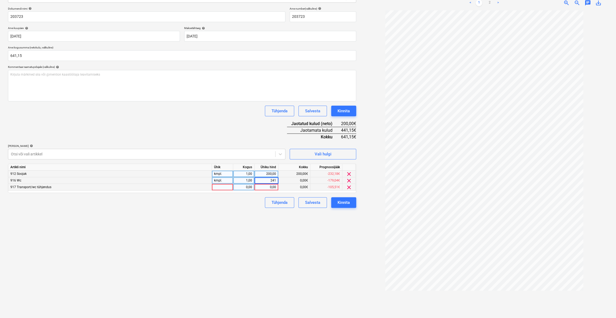
click at [224, 187] on div at bounding box center [222, 187] width 21 height 7
type input "kmpl."
click at [237, 187] on div "0,00" at bounding box center [243, 187] width 17 height 7
type input "1"
click at [269, 186] on div "0,00" at bounding box center [266, 187] width 19 height 7
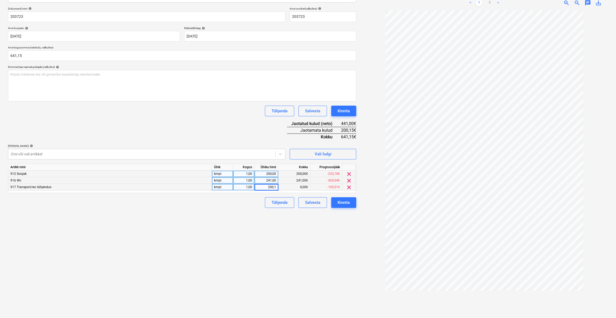
type input "200,15"
click at [257, 208] on div "Failide konteerimine Vali ettevõte [PERSON_NAME] uus ettevõte Vali dokumendi tü…" at bounding box center [182, 133] width 352 height 365
click at [340, 206] on button "Kinnita" at bounding box center [343, 202] width 25 height 11
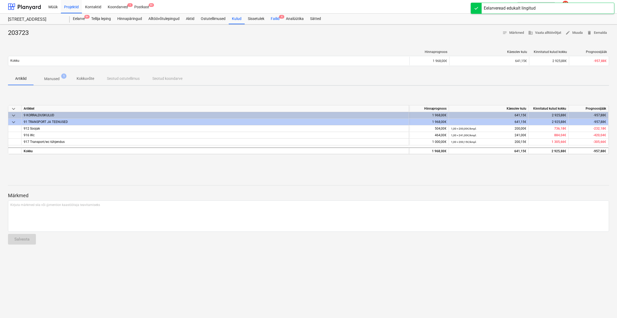
click at [273, 18] on div "Failid 4" at bounding box center [275, 19] width 15 height 11
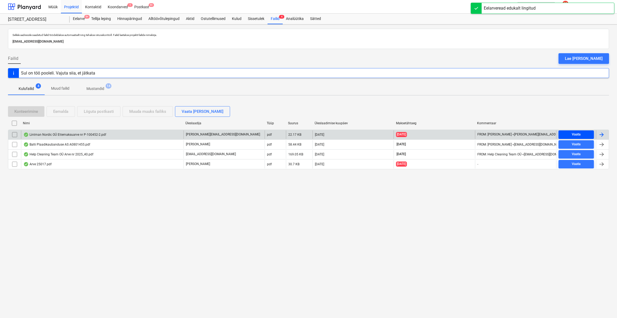
click at [583, 134] on span "Vaata" at bounding box center [576, 134] width 31 height 6
click at [601, 131] on div at bounding box center [602, 134] width 6 height 6
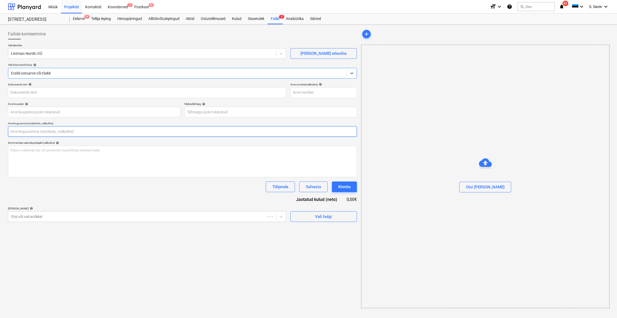
type input "P-100452"
type input "[DATE]"
click at [37, 132] on input "text" at bounding box center [182, 131] width 349 height 11
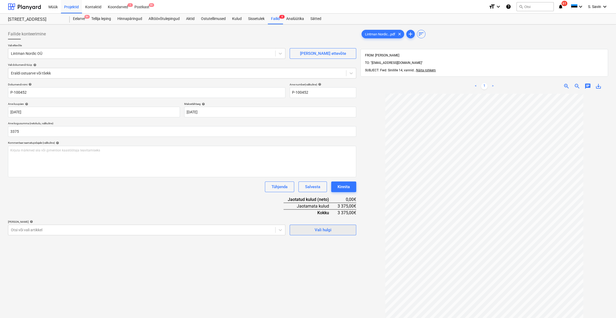
type input "3 375,00"
click at [328, 232] on div "Vali hulgi" at bounding box center [323, 229] width 17 height 7
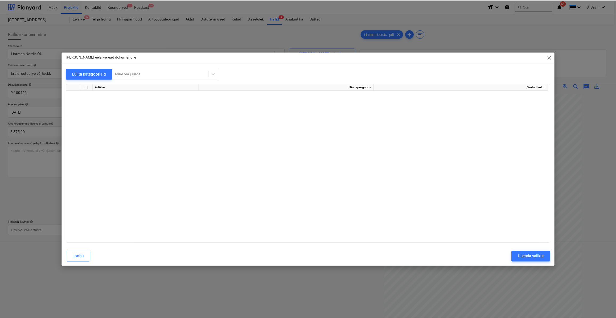
scroll to position [2875, 0]
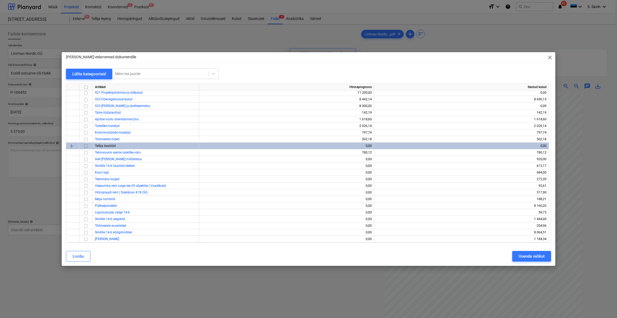
click at [551, 58] on span "close" at bounding box center [550, 57] width 6 height 6
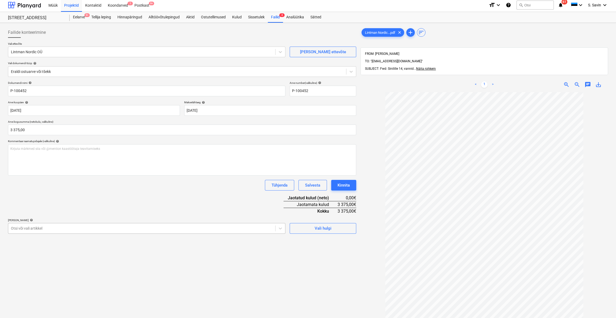
click at [65, 229] on div at bounding box center [142, 228] width 262 height 5
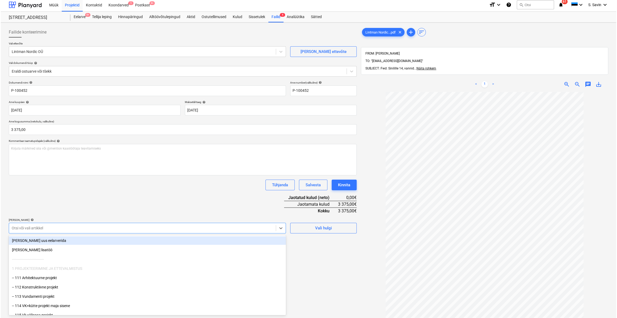
scroll to position [2, 0]
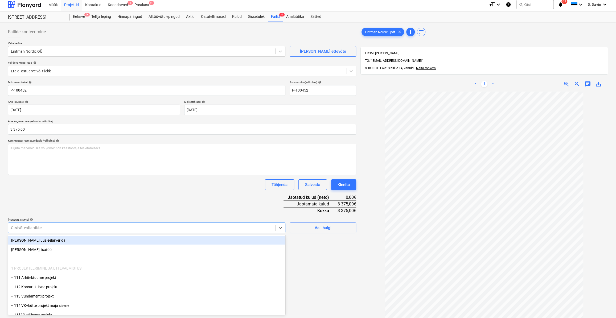
click at [61, 239] on div "[PERSON_NAME] uus eelarverida" at bounding box center [146, 240] width 277 height 9
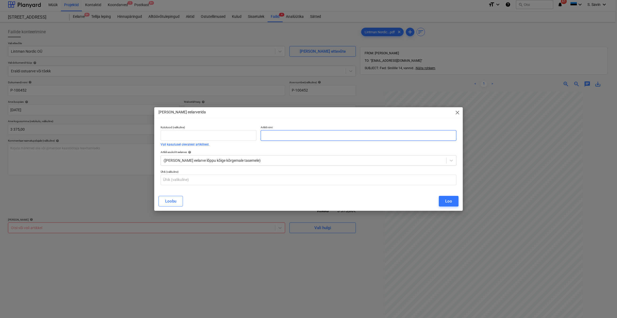
click at [280, 136] on input "text" at bounding box center [359, 135] width 196 height 11
type input "Vannid"
click at [451, 201] on div "Loo" at bounding box center [448, 201] width 7 height 7
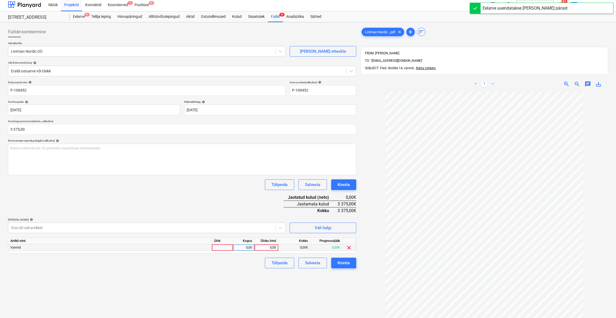
click at [215, 249] on div at bounding box center [222, 247] width 21 height 7
type input "kmpl."
click at [241, 249] on div "0,00" at bounding box center [243, 247] width 17 height 7
type input "1"
click at [271, 246] on div "0,00" at bounding box center [266, 247] width 19 height 7
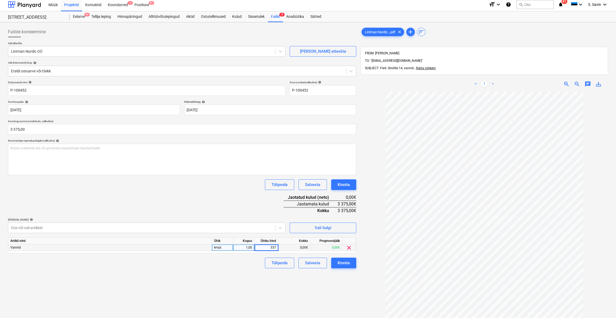
type input "3375"
click at [255, 263] on div "Tühjenda Salvesta Kinnita" at bounding box center [182, 263] width 348 height 11
click at [350, 264] on button "Kinnita" at bounding box center [343, 263] width 25 height 11
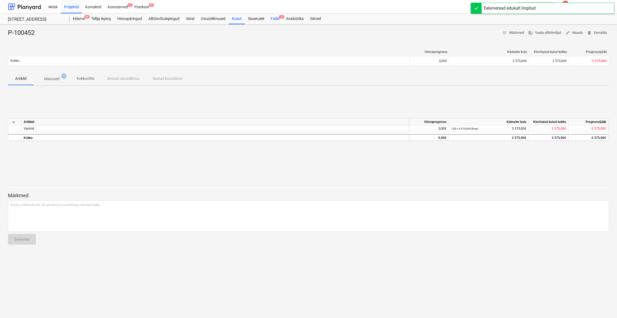
click at [272, 19] on div "Failid 3" at bounding box center [275, 19] width 15 height 11
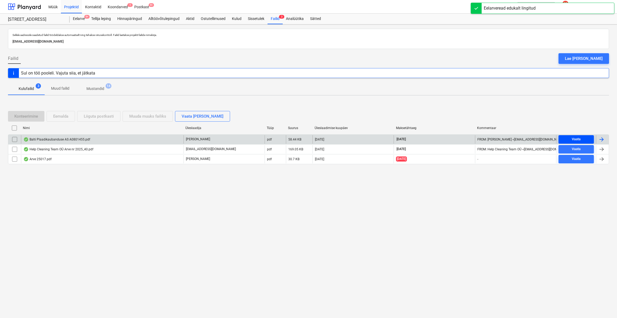
click at [585, 139] on span "Vaata" at bounding box center [576, 139] width 31 height 6
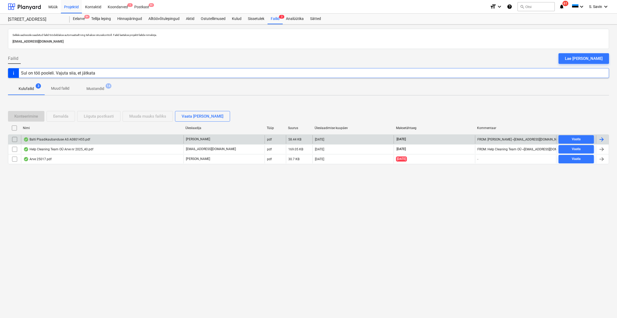
click at [607, 136] on div at bounding box center [602, 139] width 13 height 9
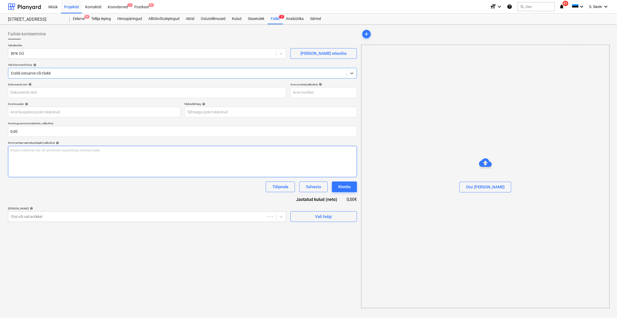
type input "A0801455"
type input "[DATE]"
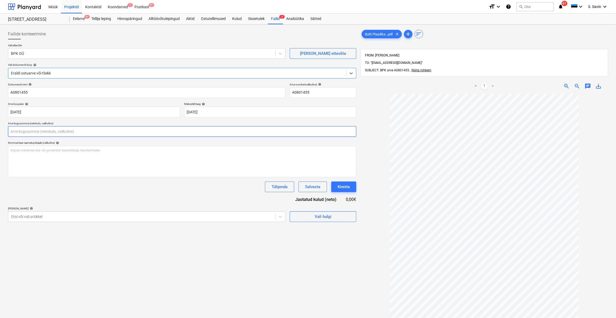
click at [30, 135] on input "text" at bounding box center [182, 131] width 348 height 11
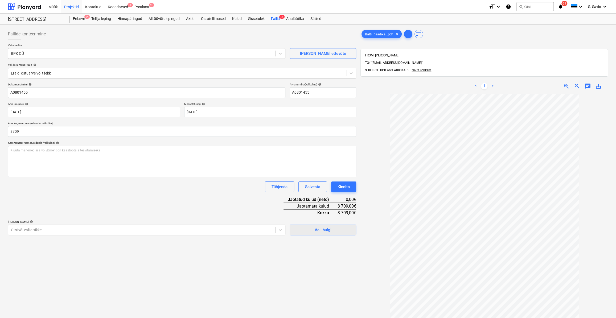
type input "3 709,00"
click at [317, 233] on button "Vali hulgi" at bounding box center [323, 230] width 67 height 11
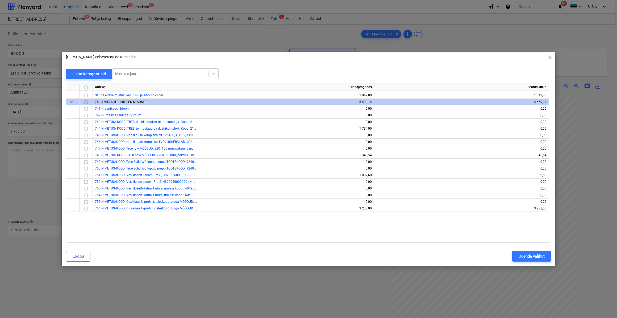
scroll to position [2084, 0]
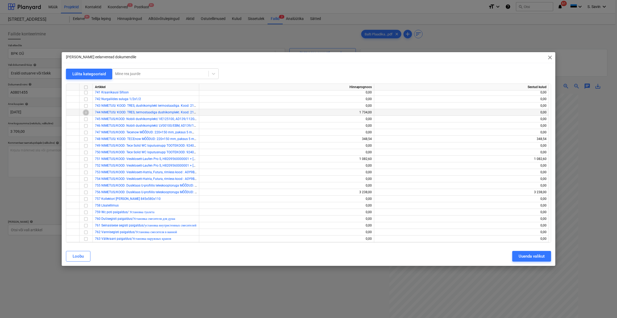
click at [86, 113] on input "checkbox" at bounding box center [86, 112] width 6 height 6
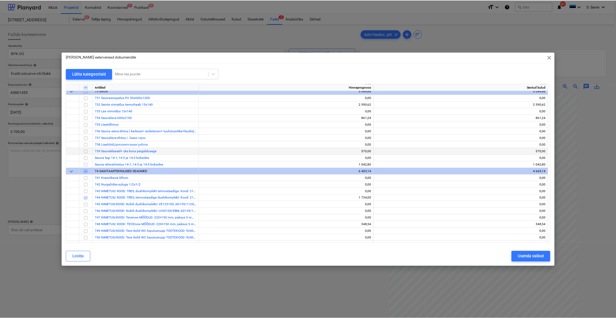
scroll to position [1987, 0]
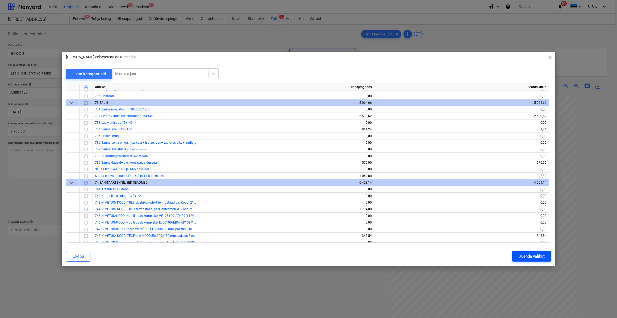
click at [536, 255] on div "Uuenda valikut" at bounding box center [532, 256] width 26 height 7
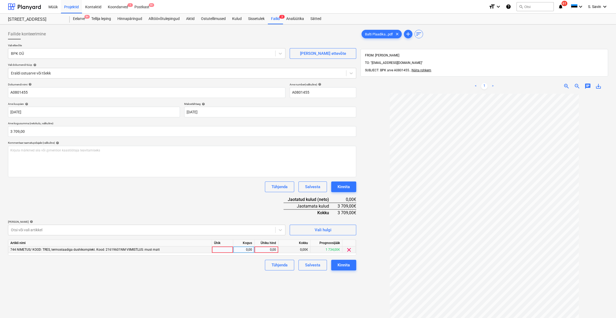
click at [229, 252] on div at bounding box center [222, 249] width 21 height 7
type input "k"
type input "tk"
click at [246, 247] on div "0,00" at bounding box center [243, 249] width 17 height 7
type input "5"
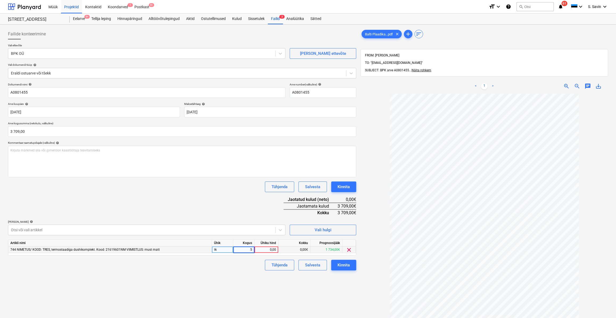
click at [269, 250] on div "0,00" at bounding box center [266, 249] width 19 height 7
type input "587"
click at [234, 276] on div "Failide konteerimine Vali ettevõte BPK OÜ [PERSON_NAME] uus ettevõte Vali dokum…" at bounding box center [182, 213] width 352 height 372
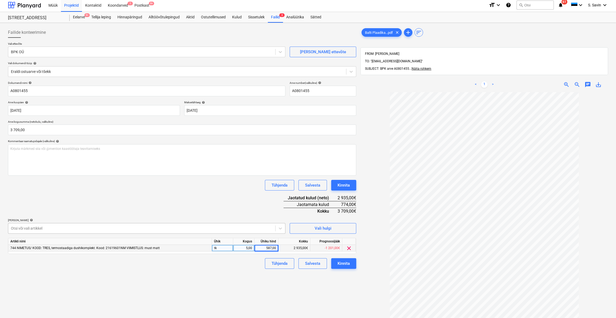
click at [97, 234] on div "Dokumendi nimi help A0801455 Arve number (valikuline) help A0801455 Arve kuupäe…" at bounding box center [182, 175] width 348 height 188
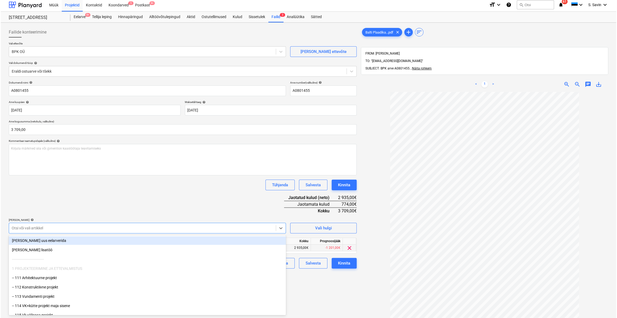
scroll to position [2, 0]
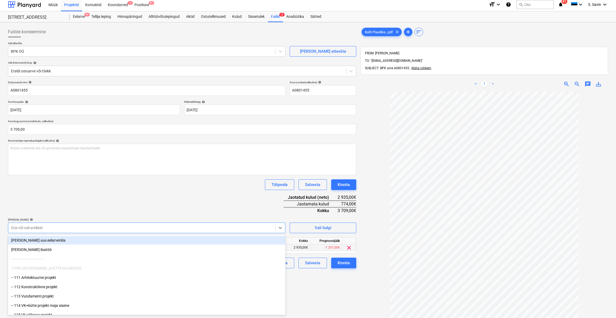
click at [88, 239] on div "[PERSON_NAME] uus eelarverida" at bounding box center [146, 240] width 277 height 9
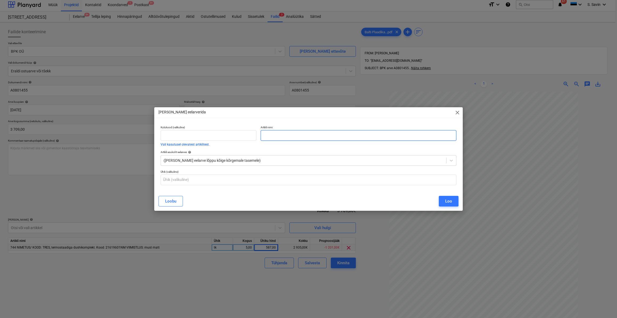
click at [271, 137] on input "text" at bounding box center [359, 135] width 196 height 11
click at [289, 138] on input "Vanni segistid 2komplekti" at bounding box center [359, 135] width 196 height 11
type input "Vanni segistid 2 komplekti"
click at [445, 201] on button "Loo" at bounding box center [449, 201] width 20 height 11
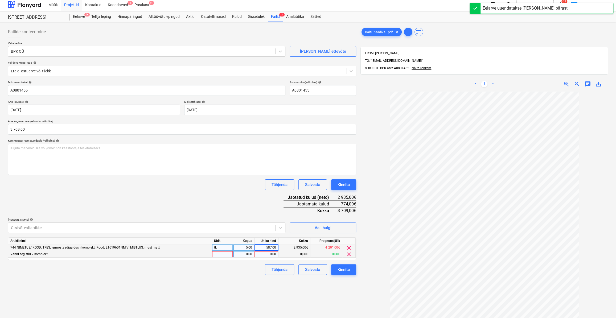
click at [218, 256] on div at bounding box center [222, 254] width 21 height 7
type input "tk"
click at [249, 254] on div "0,00" at bounding box center [243, 254] width 17 height 7
type input "2"
click at [263, 254] on div "0,00" at bounding box center [266, 254] width 19 height 7
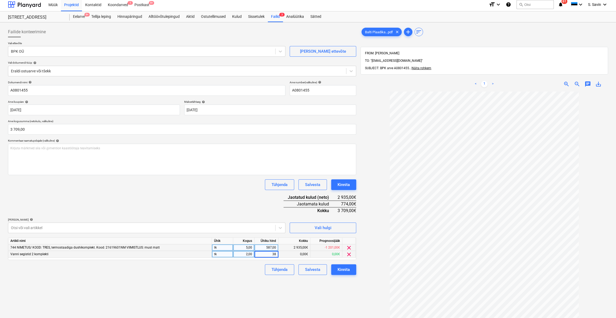
type input "387"
click at [255, 271] on div "Tühjenda Salvesta Kinnita" at bounding box center [182, 269] width 348 height 11
click at [340, 268] on div "Kinnita" at bounding box center [343, 269] width 12 height 7
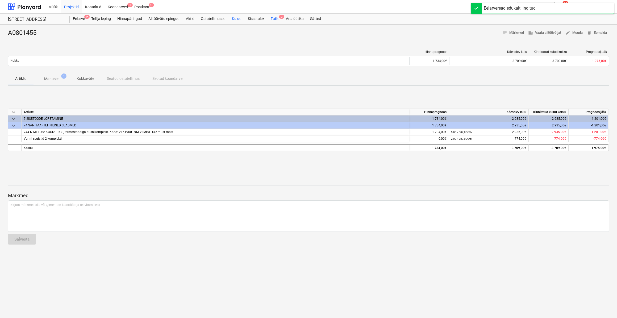
click at [277, 19] on div "Failid 2" at bounding box center [275, 19] width 15 height 11
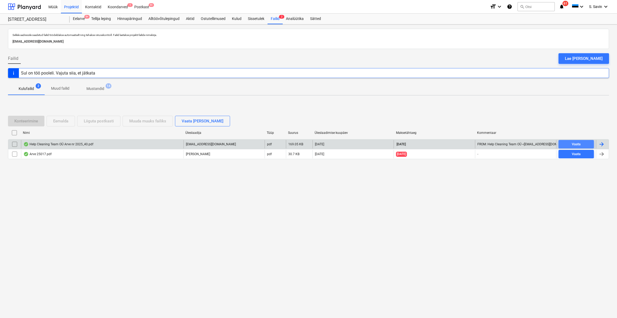
click at [568, 140] on button "Vaata" at bounding box center [576, 144] width 35 height 9
click at [601, 143] on div at bounding box center [602, 144] width 6 height 6
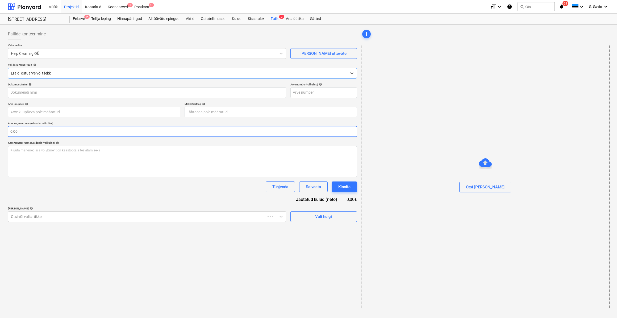
type input "2025/40"
type input "[DATE]"
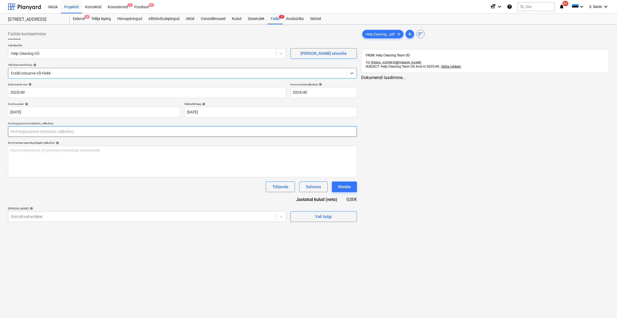
click at [26, 133] on input "text" at bounding box center [182, 131] width 349 height 11
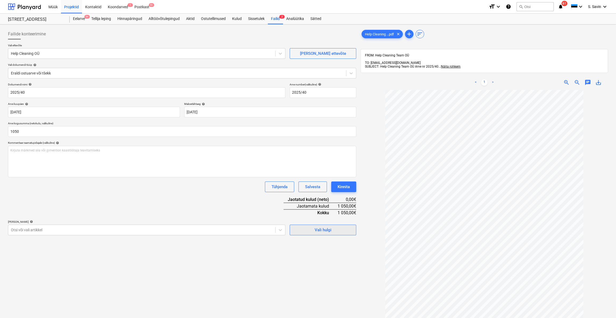
type input "1 050,00"
click at [329, 232] on div "Vali hulgi" at bounding box center [323, 229] width 17 height 7
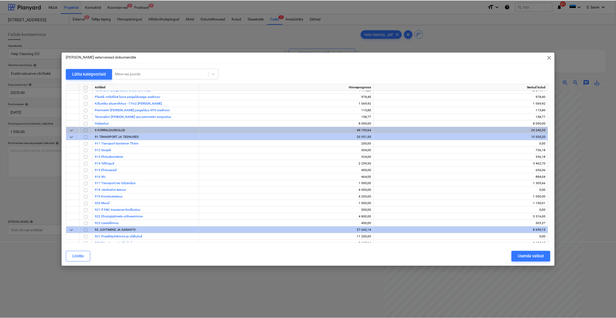
scroll to position [2743, 0]
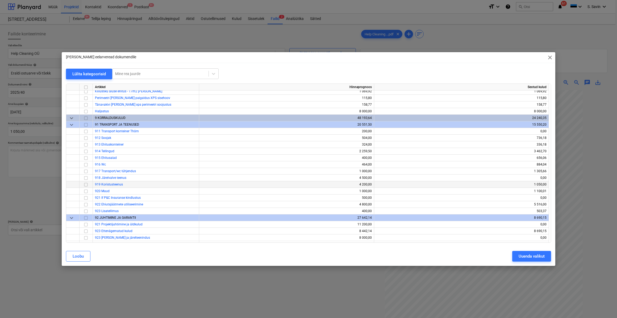
click at [87, 185] on input "checkbox" at bounding box center [86, 184] width 6 height 6
click at [524, 255] on div "Uuenda valikut" at bounding box center [532, 256] width 26 height 7
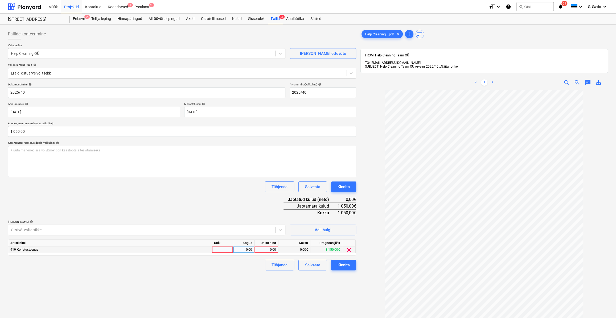
click at [217, 247] on div at bounding box center [222, 249] width 21 height 7
type input "kmpl."
click at [246, 251] on div "0,00" at bounding box center [243, 249] width 17 height 7
type input "1"
click at [264, 248] on div "0,00" at bounding box center [266, 249] width 19 height 7
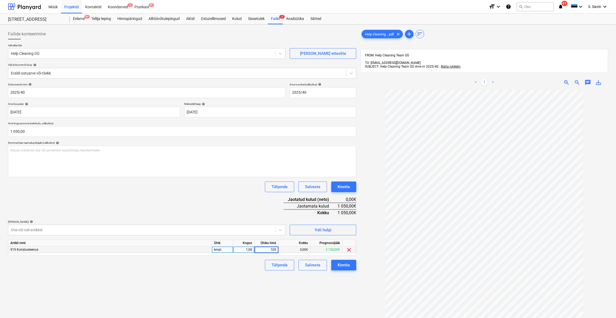
type input "1050"
click at [260, 289] on div "Failide konteerimine Vali ettevõte Help Cleaning OÜ [PERSON_NAME] uus ettevõte …" at bounding box center [182, 211] width 352 height 369
click at [338, 267] on div "Kinnita" at bounding box center [343, 265] width 12 height 7
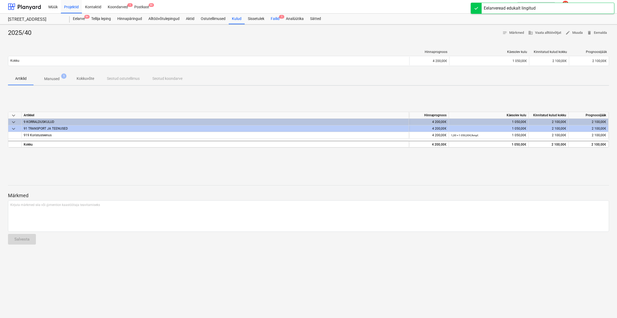
click at [276, 18] on div "Failid 1" at bounding box center [275, 19] width 15 height 11
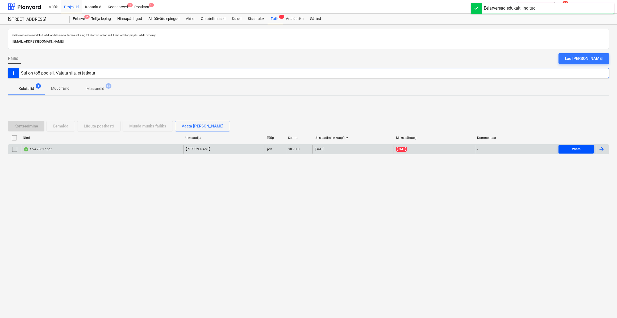
click at [571, 147] on span "Vaata" at bounding box center [576, 149] width 31 height 6
click at [603, 147] on div at bounding box center [602, 149] width 6 height 6
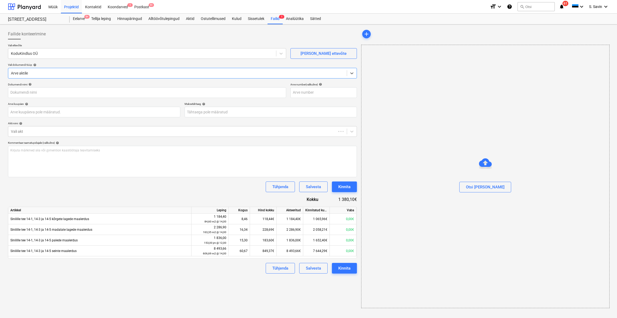
type input "25017"
type input "[DATE]"
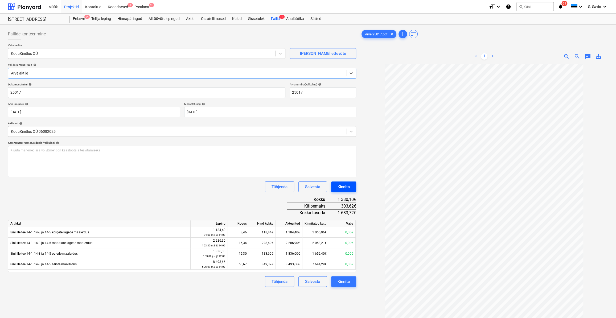
click at [345, 188] on div "Kinnita" at bounding box center [343, 186] width 12 height 7
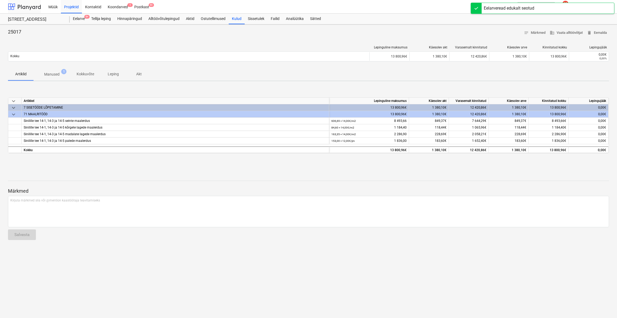
drag, startPoint x: 29, startPoint y: 4, endPoint x: 30, endPoint y: 9, distance: 4.6
click at [29, 4] on div at bounding box center [24, 6] width 33 height 13
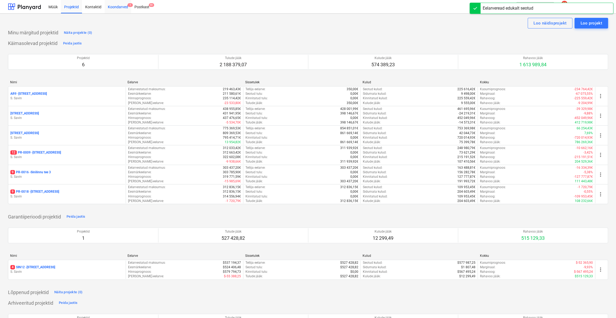
click at [119, 8] on div "Koondarved 1" at bounding box center [118, 7] width 27 height 14
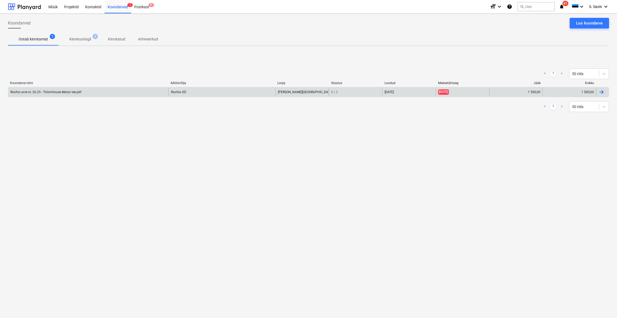
click at [105, 92] on div "Roofox arve nr. 26.25 - ThörnHouse Matso tee.pdf" at bounding box center [88, 92] width 160 height 9
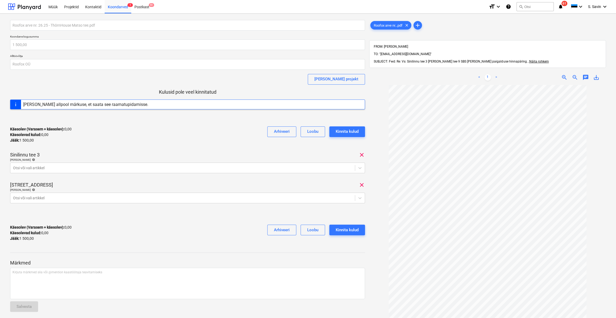
click at [360, 154] on span "clear" at bounding box center [361, 155] width 6 height 6
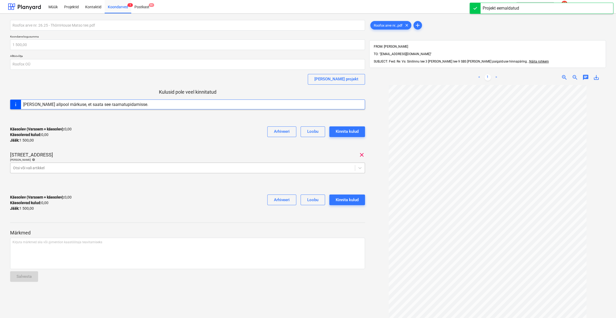
click at [162, 169] on div at bounding box center [182, 167] width 339 height 5
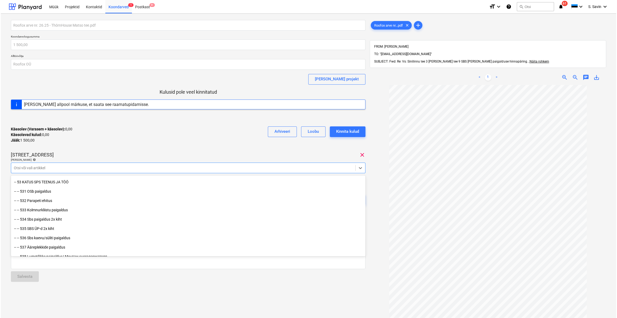
scroll to position [2395, 0]
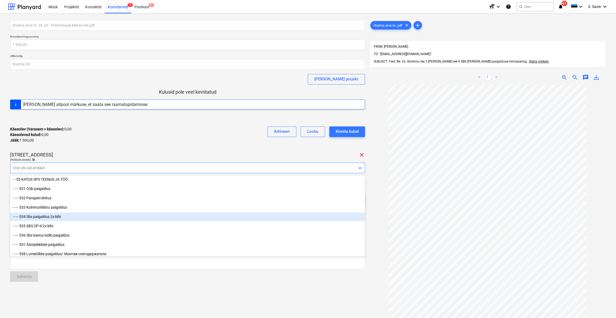
click at [55, 217] on div "-- -- 534 Sbs paigaldus 2x kiht" at bounding box center [187, 216] width 355 height 9
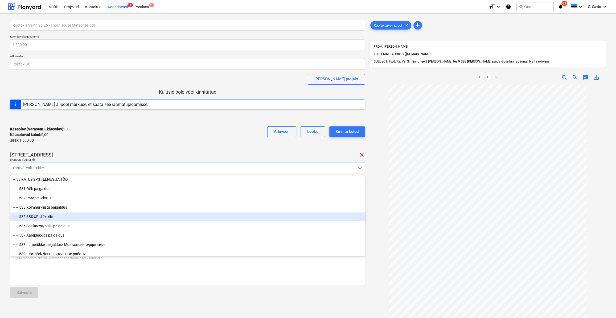
click at [55, 217] on div "-- -- 535 SBS ÜP-d 2x kiht" at bounding box center [187, 216] width 355 height 9
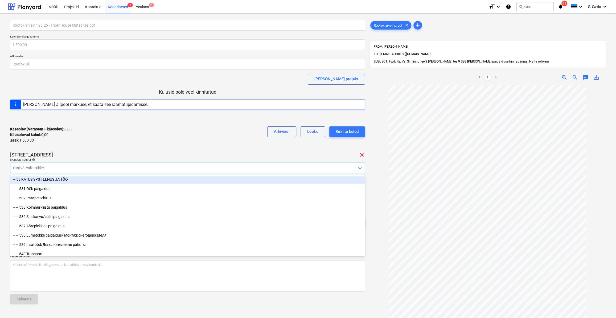
click at [127, 140] on div "Käesolev (Varasem + käesolev) : 0,00 Käesolevad kulud : 0,00 Jääk : 1 500,00 Ar…" at bounding box center [187, 134] width 355 height 25
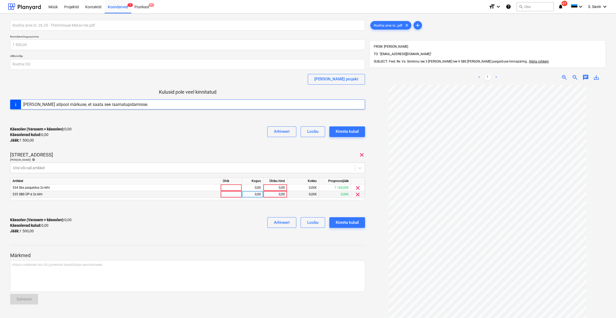
click at [360, 195] on span "clear" at bounding box center [357, 194] width 6 height 6
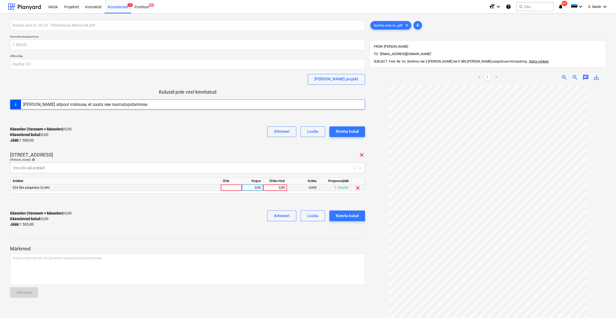
click at [233, 187] on div at bounding box center [231, 187] width 21 height 7
type input "kmpl."
click at [258, 188] on div "0,00" at bounding box center [252, 187] width 17 height 7
type input "1"
click at [271, 189] on div "0,00" at bounding box center [274, 187] width 19 height 7
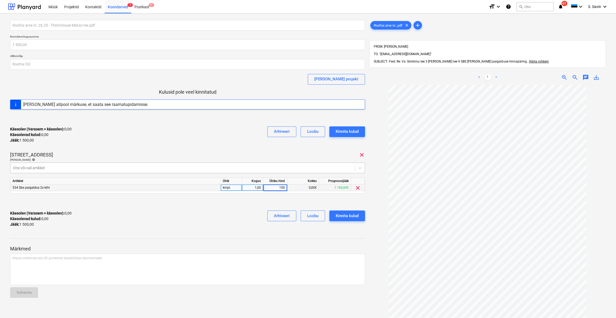
type input "1500"
click at [269, 160] on div "[PERSON_NAME] artiklid help" at bounding box center [187, 159] width 355 height 3
click at [346, 216] on div "Kinnita kulud" at bounding box center [347, 215] width 23 height 7
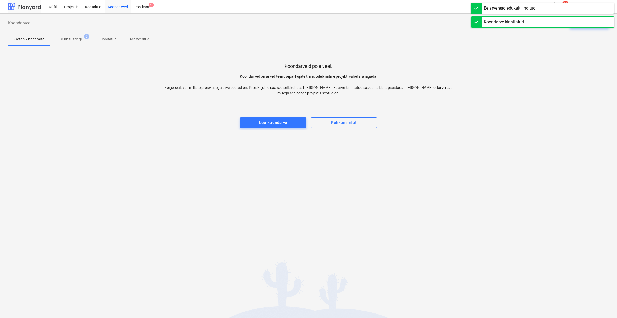
click at [31, 5] on div at bounding box center [24, 6] width 33 height 13
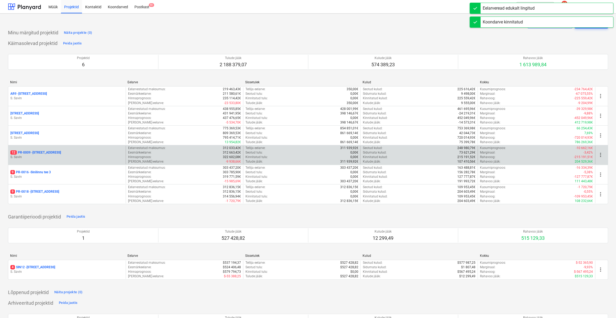
click at [58, 154] on div "12 PR-0009 - Pohla tee 4" at bounding box center [66, 152] width 113 height 5
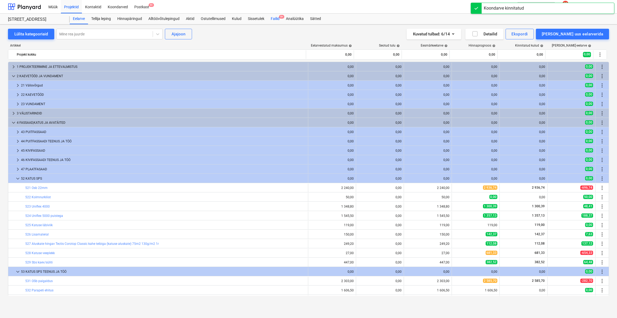
click at [283, 17] on span "9+" at bounding box center [281, 17] width 5 height 4
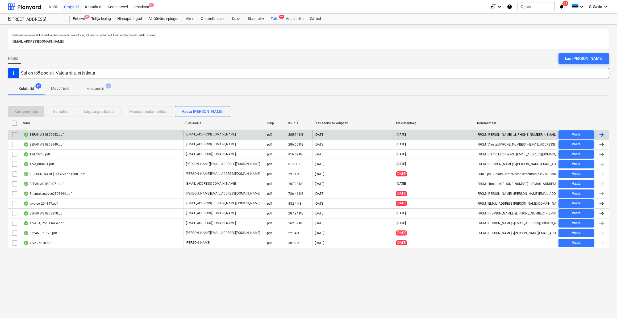
click at [601, 133] on div at bounding box center [602, 134] width 6 height 6
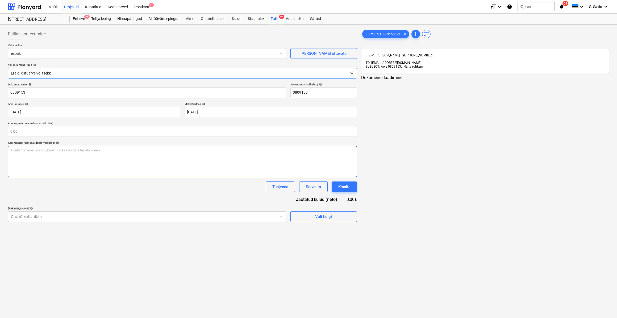
type input "0809153"
type input "[DATE]"
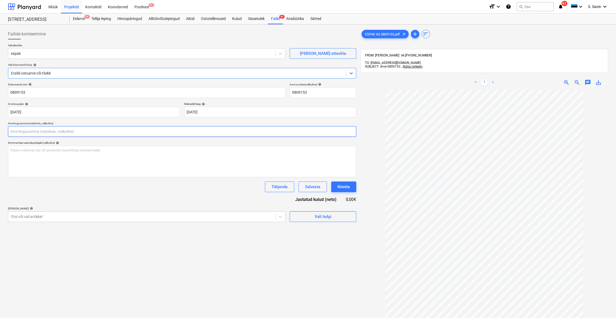
click at [78, 134] on input "text" at bounding box center [182, 131] width 348 height 11
type input "13,25"
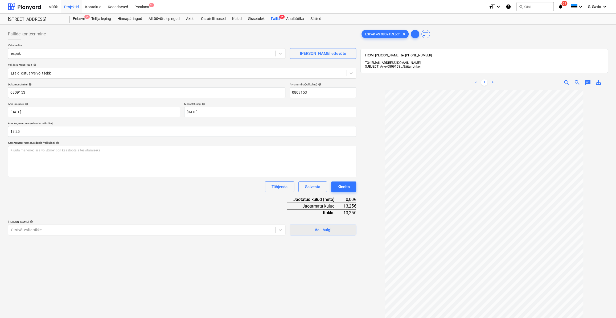
click at [339, 232] on span "Vali hulgi" at bounding box center [322, 229] width 53 height 7
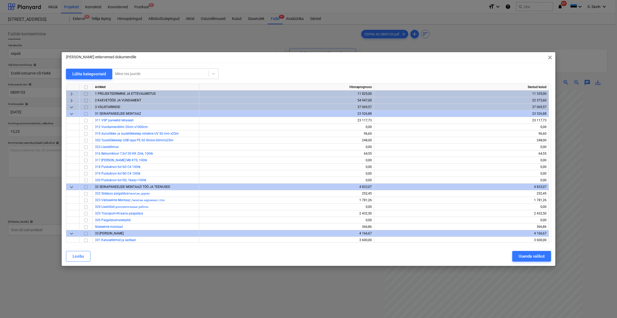
click at [548, 58] on span "close" at bounding box center [550, 57] width 6 height 6
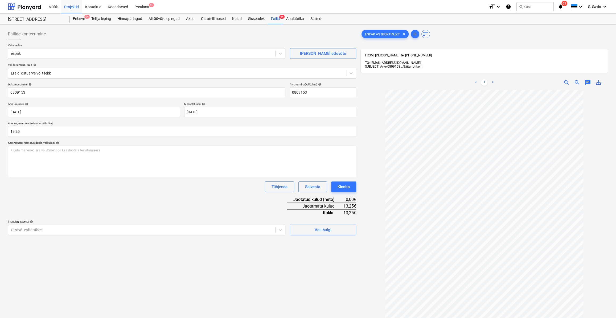
click at [316, 237] on div "Failide konteerimine Vali ettevõte espak [PERSON_NAME] uus ettevõte Vali dokume…" at bounding box center [182, 211] width 352 height 369
click at [316, 220] on div "Vali hulgi" at bounding box center [323, 227] width 67 height 15
click at [309, 232] on span "Vali hulgi" at bounding box center [322, 229] width 53 height 7
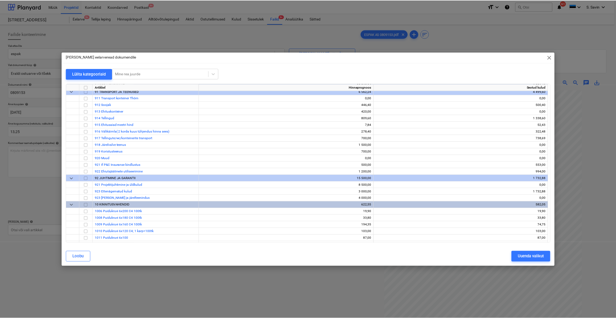
scroll to position [3105, 0]
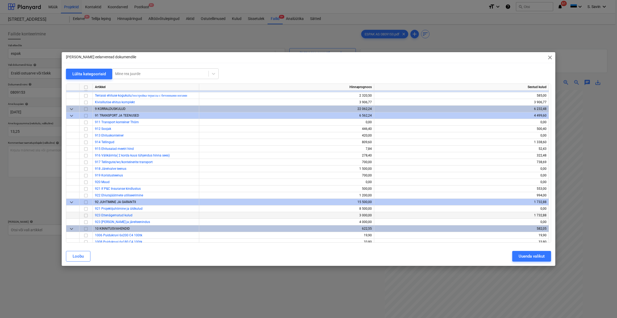
click at [85, 214] on input "checkbox" at bounding box center [86, 215] width 6 height 6
click at [519, 257] on div "Uuenda valikut" at bounding box center [532, 256] width 26 height 7
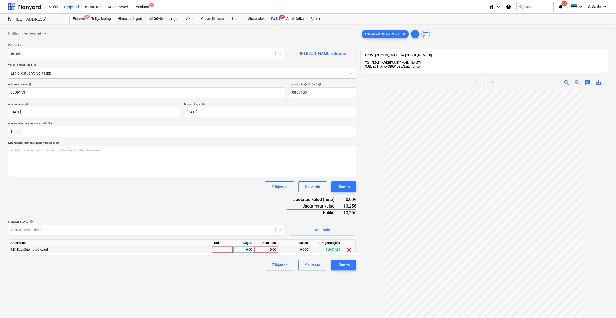
click at [226, 252] on div at bounding box center [222, 249] width 21 height 7
type input "kmpl."
click at [250, 251] on div "0,00" at bounding box center [243, 249] width 17 height 7
type input "1"
click at [266, 250] on div "0,00" at bounding box center [266, 249] width 19 height 7
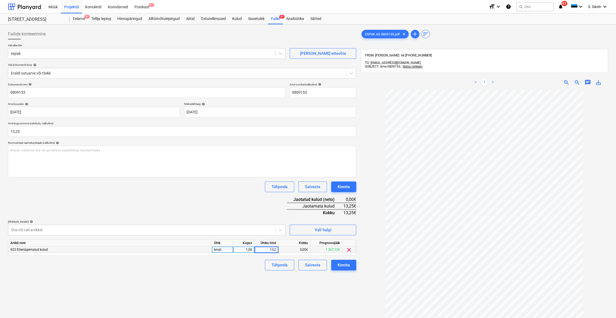
type input "13,25"
click at [252, 263] on div "Tühjenda Salvesta Kinnita" at bounding box center [182, 265] width 348 height 11
click at [349, 263] on div "Kinnita" at bounding box center [343, 265] width 12 height 7
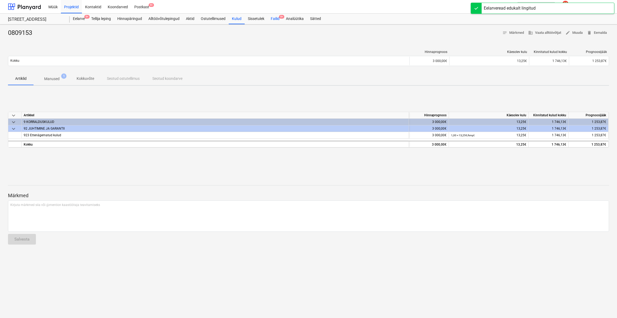
click at [276, 20] on div "Failid 9+" at bounding box center [275, 19] width 15 height 11
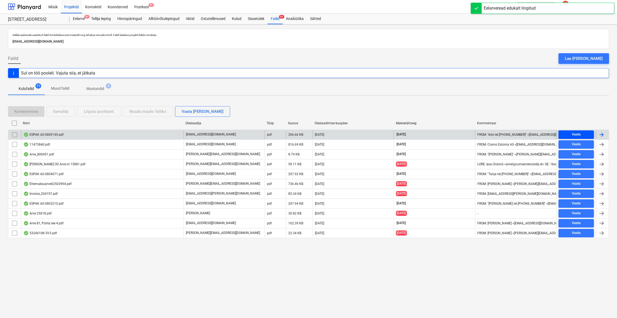
click at [582, 135] on span "Vaata" at bounding box center [576, 134] width 31 height 6
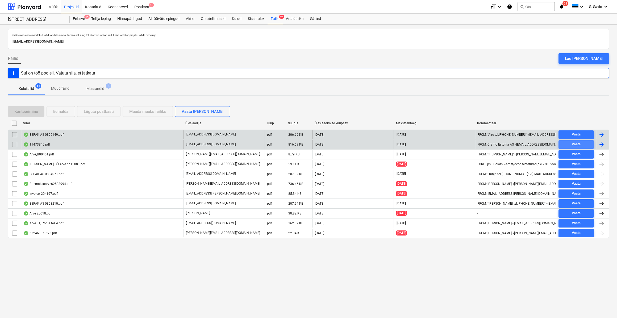
click at [586, 144] on span "Vaata" at bounding box center [576, 144] width 31 height 6
click at [600, 144] on div at bounding box center [602, 144] width 6 height 6
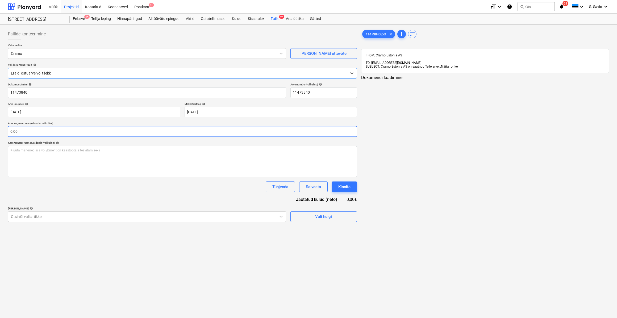
type input "11473840"
type input "[DATE]"
click at [87, 135] on input "text" at bounding box center [182, 131] width 349 height 11
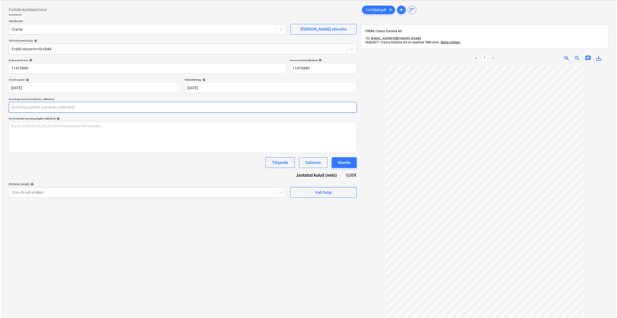
scroll to position [24, 0]
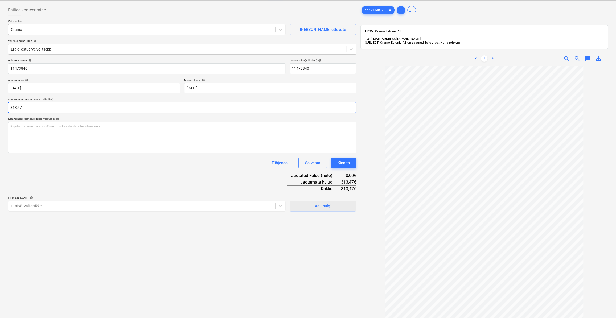
type input "313,47"
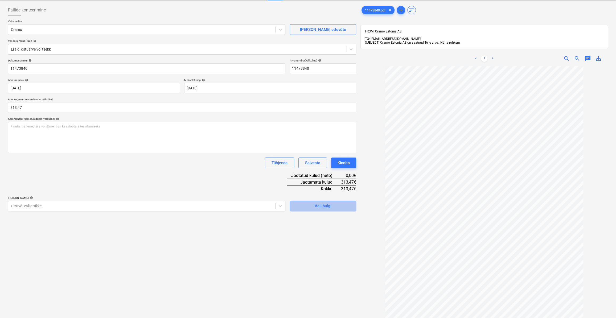
click at [328, 210] on button "Vali hulgi" at bounding box center [323, 206] width 67 height 11
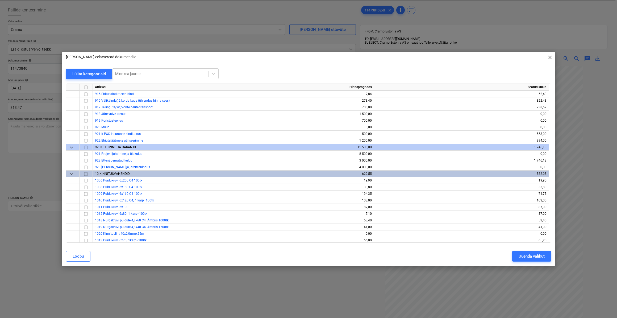
scroll to position [3153, 0]
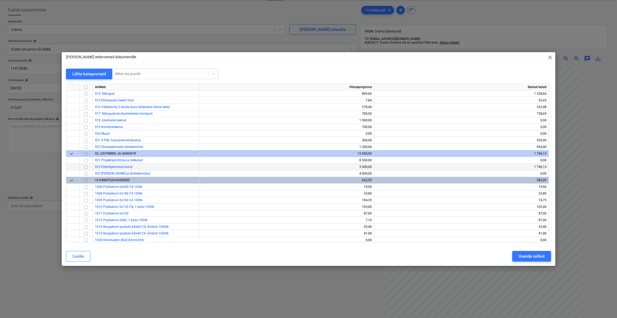
click at [85, 168] on input "checkbox" at bounding box center [86, 167] width 6 height 6
click at [516, 265] on div "[PERSON_NAME] eelarveread dokumendile close Lülita kategooriaid Mine rea juurde…" at bounding box center [309, 159] width 494 height 214
click at [516, 261] on button "Uuenda valikut" at bounding box center [532, 256] width 39 height 11
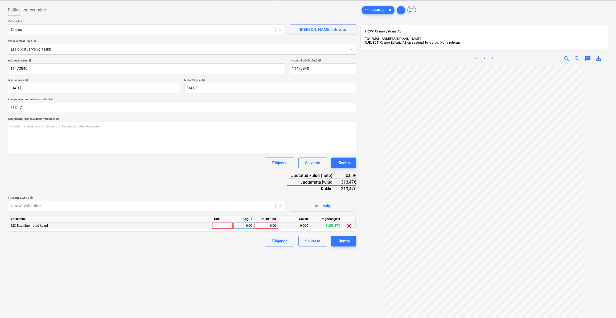
click at [221, 224] on div at bounding box center [222, 225] width 21 height 7
type input "kmpl."
click at [245, 224] on div "0,00" at bounding box center [243, 225] width 17 height 7
type input "1"
click at [267, 223] on div "0,00" at bounding box center [266, 225] width 19 height 7
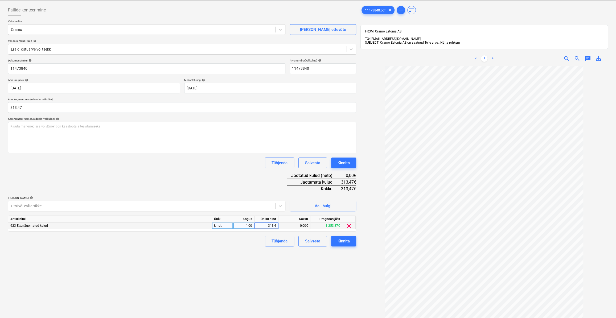
type input "313,47"
click at [229, 177] on div "Dokumendi nimi help 11473840 Arve number (valikuline) help 11473840 Arve kuupäe…" at bounding box center [182, 153] width 348 height 188
click at [352, 245] on button "Kinnita" at bounding box center [343, 241] width 25 height 11
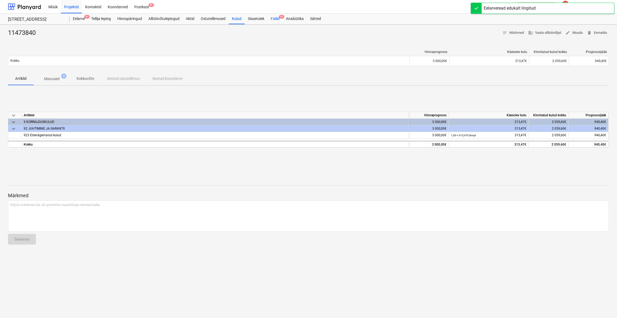
click at [279, 19] on div "Failid 9+" at bounding box center [275, 19] width 15 height 11
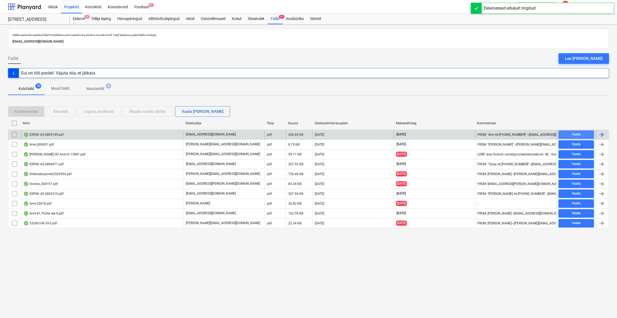
click at [566, 133] on span "Vaata" at bounding box center [576, 134] width 31 height 6
click at [602, 135] on div at bounding box center [602, 134] width 6 height 6
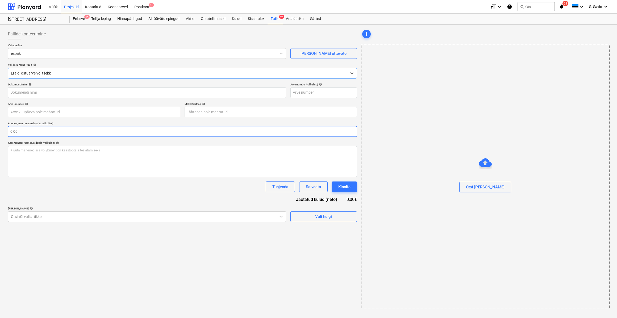
type input "0809149"
type input "[DATE]"
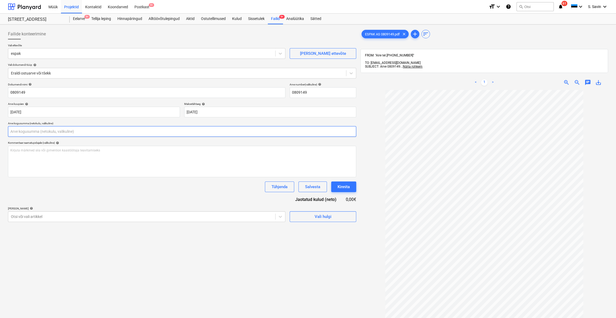
click at [34, 135] on input "text" at bounding box center [182, 131] width 348 height 11
type input "25,04"
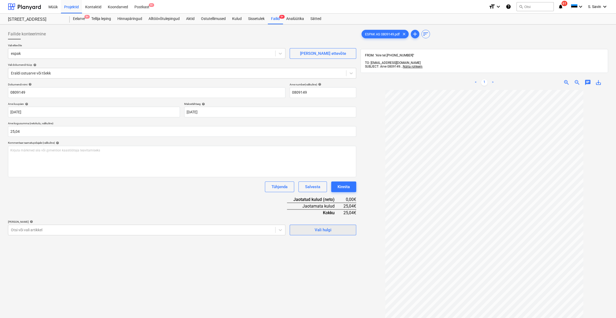
click at [312, 232] on span "Vali hulgi" at bounding box center [322, 229] width 53 height 7
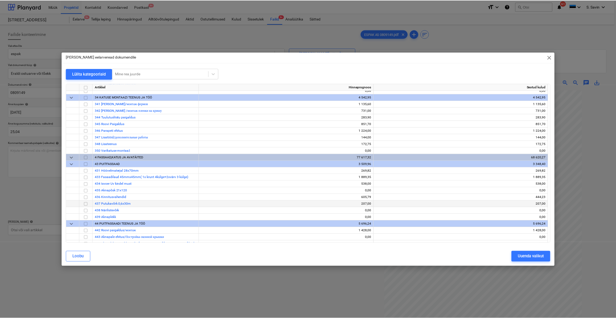
scroll to position [468, 0]
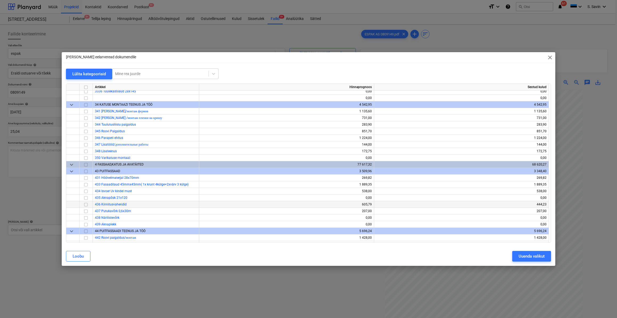
click at [85, 205] on input "checkbox" at bounding box center [86, 204] width 6 height 6
click at [528, 257] on div "Uuenda valikut" at bounding box center [532, 256] width 26 height 7
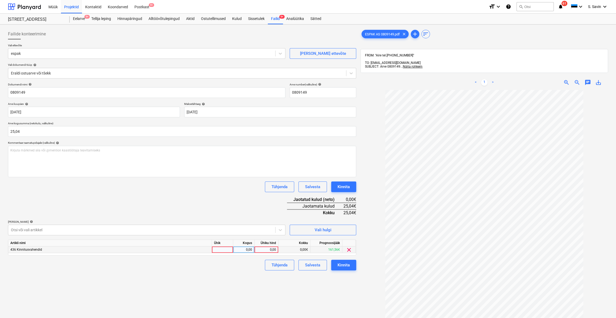
click at [224, 247] on div at bounding box center [222, 249] width 21 height 7
type input "kmpl."
click at [245, 247] on div "0,00" at bounding box center [243, 249] width 17 height 7
type input "1"
click at [260, 250] on div "0,00" at bounding box center [266, 249] width 19 height 7
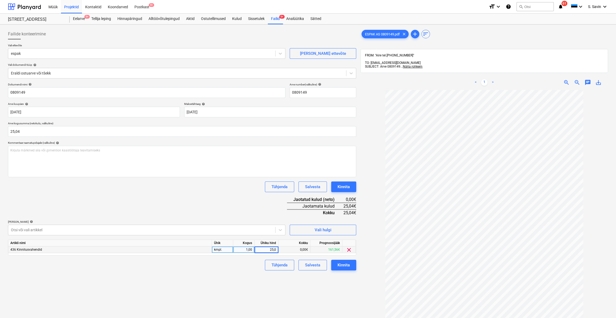
type input "25,04"
click at [251, 211] on div "Dokumendi nimi help 0809149 Arve number (valikuline) help 0809149 Arve kuupäev …" at bounding box center [182, 177] width 348 height 188
click at [344, 263] on div "Kinnita" at bounding box center [343, 265] width 12 height 7
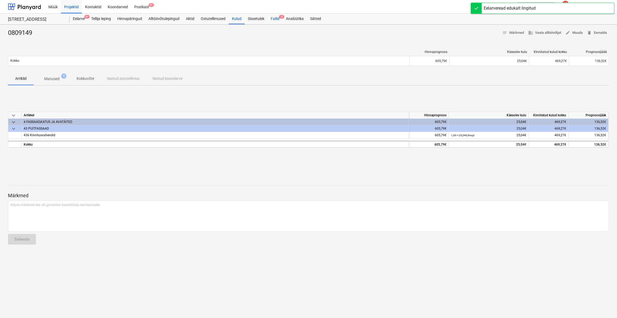
click at [274, 19] on div "Failid 9" at bounding box center [275, 19] width 15 height 11
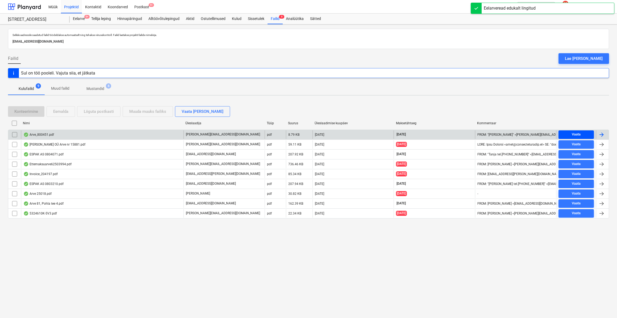
click at [575, 133] on div "Vaata" at bounding box center [576, 134] width 9 height 6
click at [603, 135] on div at bounding box center [602, 134] width 6 height 6
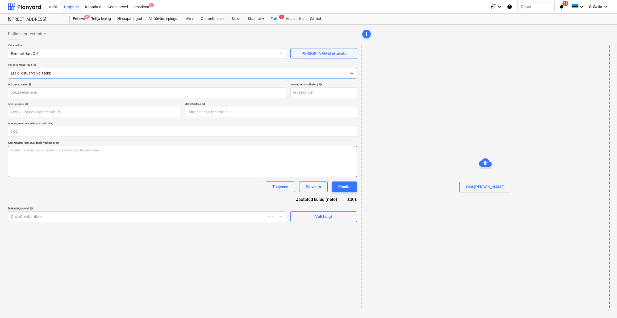
type input "800451"
type input "[DATE]"
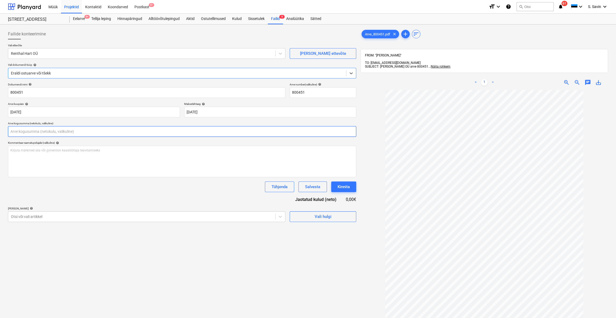
click at [40, 130] on input "text" at bounding box center [182, 131] width 348 height 11
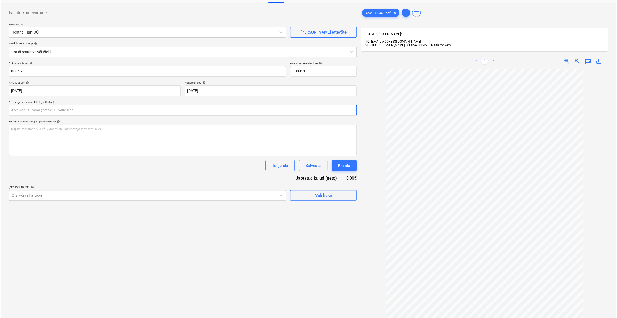
scroll to position [72, 0]
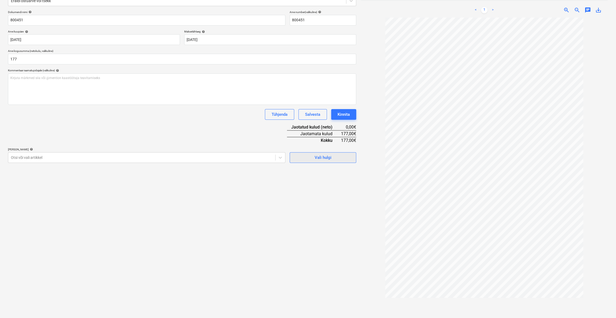
type input "177,00"
click at [316, 155] on div "Vali hulgi" at bounding box center [323, 157] width 17 height 7
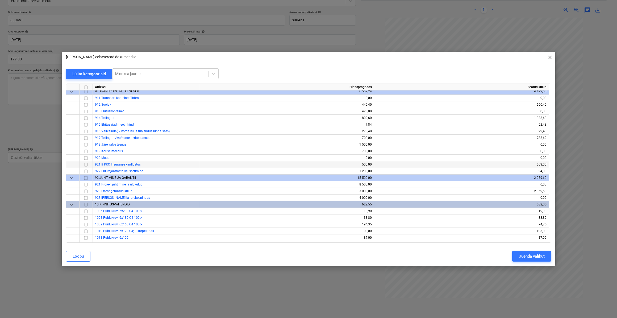
scroll to position [3105, 0]
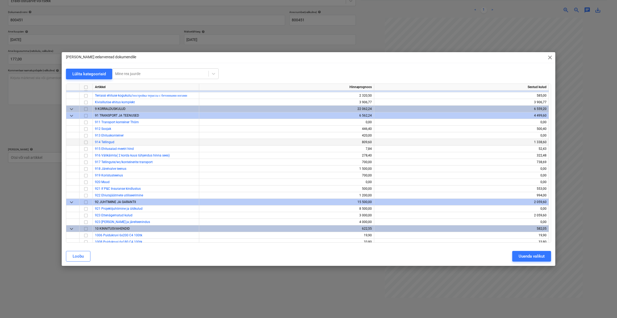
click at [86, 142] on input "checkbox" at bounding box center [86, 142] width 6 height 6
click at [530, 257] on div "Uuenda valikut" at bounding box center [532, 256] width 26 height 7
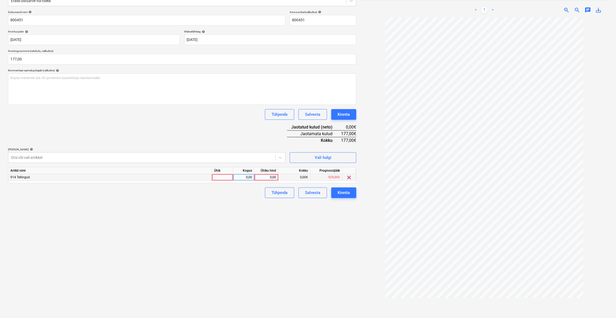
click at [221, 179] on div at bounding box center [222, 177] width 21 height 7
type input "kmpl."
click at [238, 179] on div "0,00" at bounding box center [243, 177] width 17 height 7
type input "1"
click at [268, 178] on div "0,00" at bounding box center [266, 177] width 19 height 7
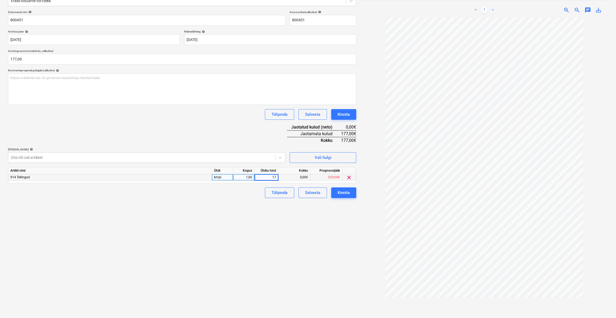
type input "177"
click at [258, 195] on div "Tühjenda Salvesta Kinnita" at bounding box center [182, 192] width 348 height 11
click at [346, 196] on div "Kinnita" at bounding box center [343, 192] width 12 height 7
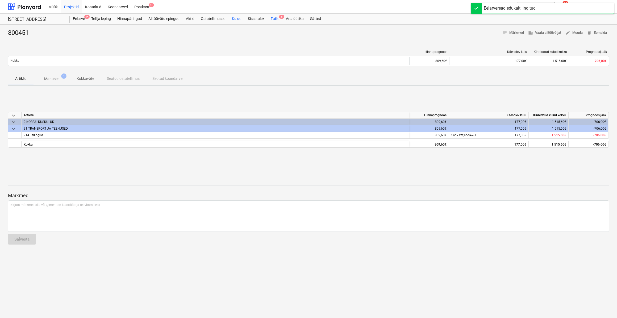
click at [278, 19] on div "Failid 8" at bounding box center [275, 19] width 15 height 11
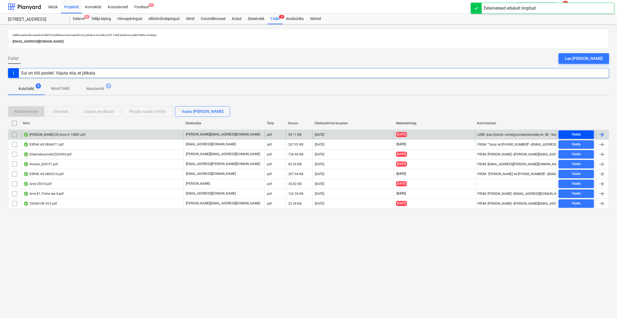
click at [575, 133] on div "Vaata" at bounding box center [576, 134] width 9 height 6
click at [601, 135] on div at bounding box center [602, 134] width 6 height 6
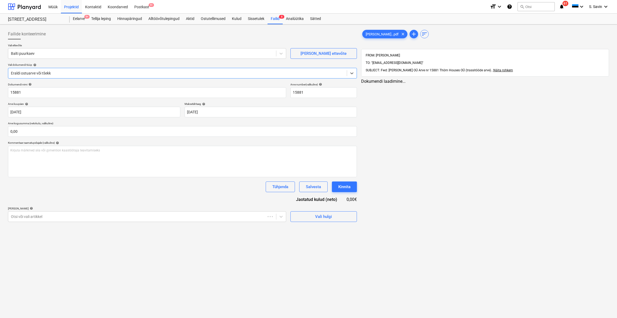
type input "15881"
type input "[DATE]"
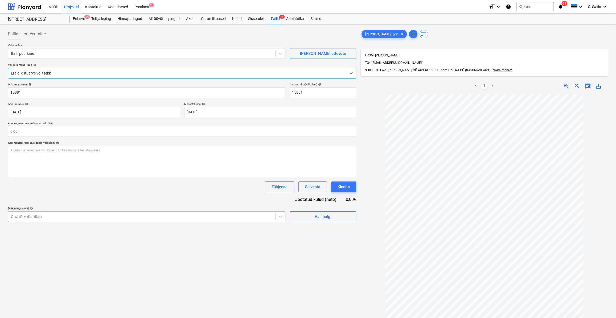
click at [178, 216] on div at bounding box center [142, 216] width 262 height 5
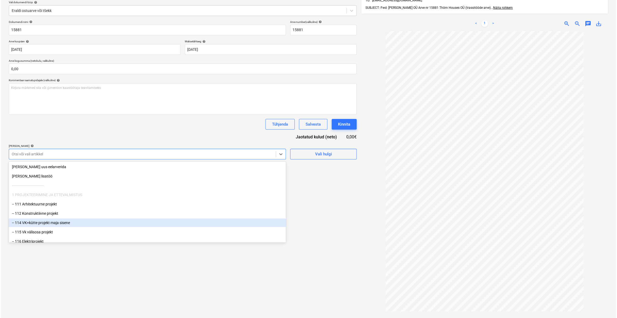
scroll to position [76, 0]
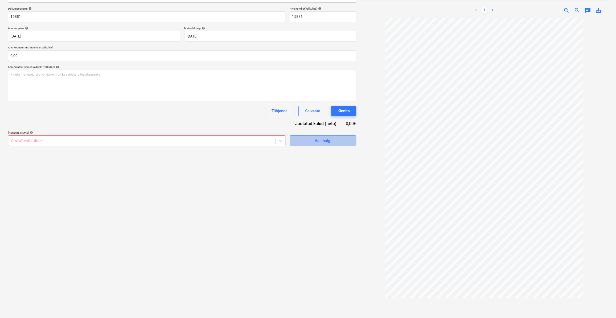
click at [316, 139] on div "Vali hulgi" at bounding box center [323, 140] width 17 height 7
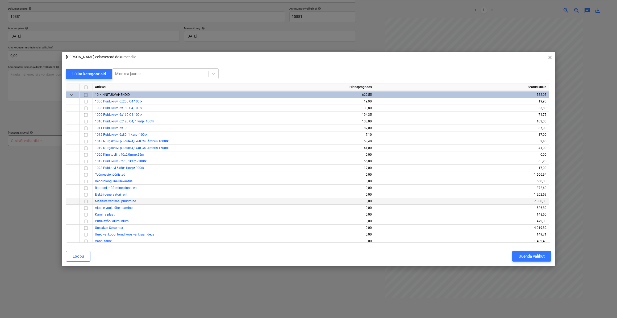
scroll to position [3250, 0]
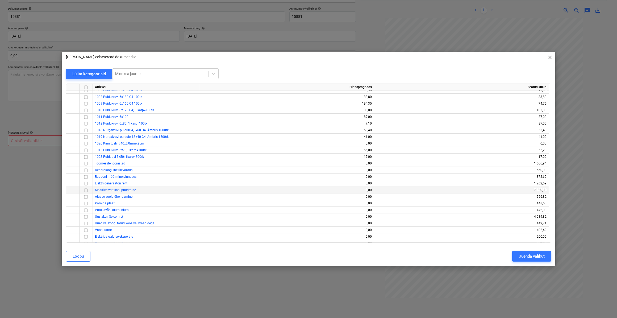
click at [85, 189] on input "checkbox" at bounding box center [86, 190] width 6 height 6
click at [86, 191] on input "checkbox" at bounding box center [86, 190] width 6 height 6
click at [86, 189] on input "checkbox" at bounding box center [86, 190] width 6 height 6
click at [535, 254] on div "Uuenda valikut" at bounding box center [532, 256] width 26 height 7
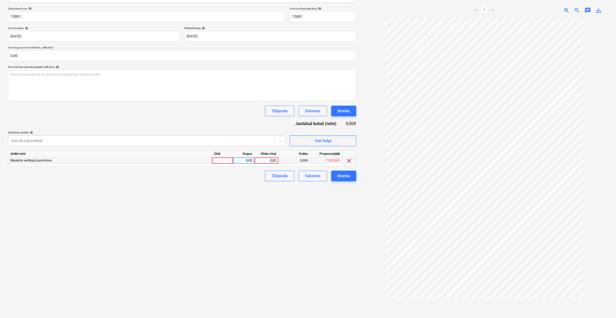
click at [224, 163] on div at bounding box center [222, 160] width 21 height 7
type input "kmpl."
click at [242, 161] on div "0,00" at bounding box center [243, 160] width 17 height 7
type input "1"
click at [271, 160] on div "0,00" at bounding box center [266, 160] width 19 height 7
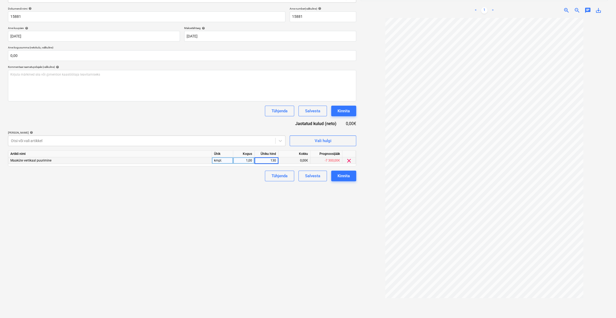
type input "1300"
click at [250, 180] on div "Tühjenda Salvesta Kinnita" at bounding box center [182, 176] width 348 height 11
click at [349, 176] on div "Kinnita" at bounding box center [343, 175] width 12 height 7
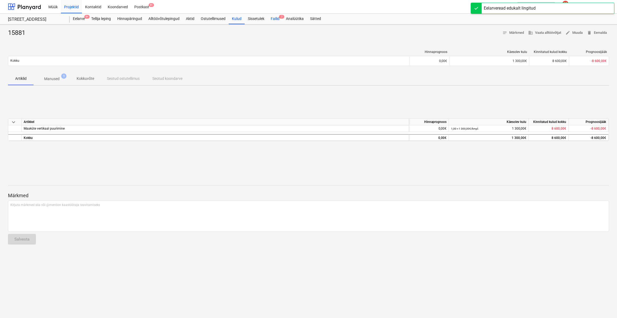
click at [279, 22] on div "Failid 7" at bounding box center [275, 19] width 15 height 11
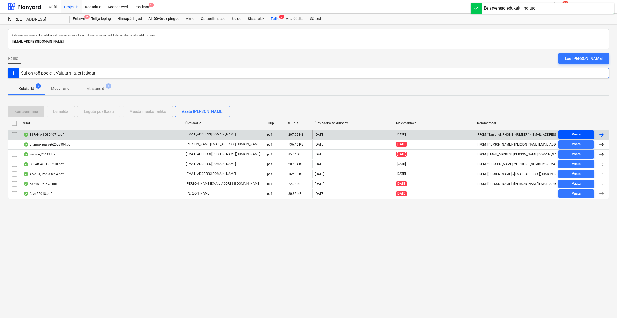
click at [583, 133] on span "Vaata" at bounding box center [576, 134] width 31 height 6
click at [607, 136] on div at bounding box center [602, 134] width 13 height 9
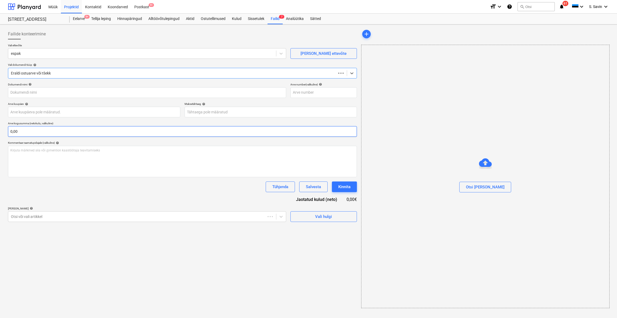
type input "0804071"
type input "[DATE]"
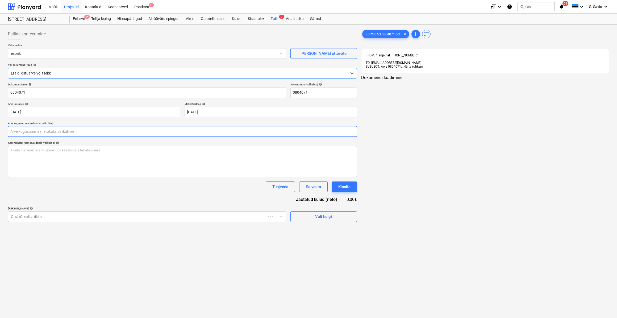
click at [48, 134] on input "text" at bounding box center [182, 131] width 349 height 11
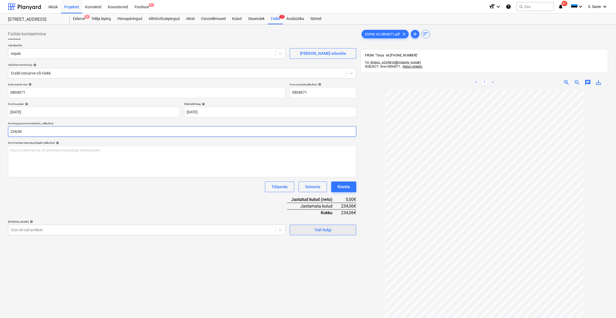
type input "234,06"
click at [312, 229] on span "Vali hulgi" at bounding box center [322, 229] width 53 height 7
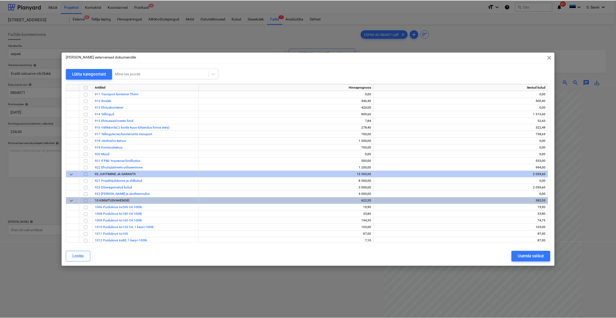
scroll to position [3129, 0]
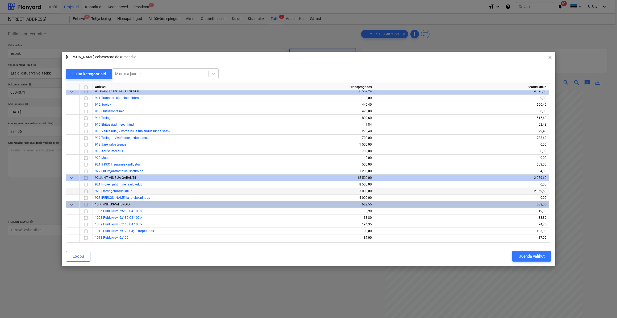
click at [85, 191] on input "checkbox" at bounding box center [86, 191] width 6 height 6
click at [519, 254] on div "Uuenda valikut" at bounding box center [532, 256] width 26 height 7
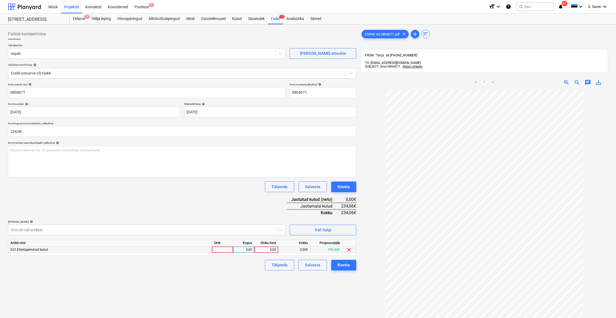
click at [221, 252] on div at bounding box center [222, 249] width 21 height 7
type input "kmpl."
click at [247, 250] on div "0,00" at bounding box center [243, 249] width 17 height 7
click at [273, 250] on div "0,00" at bounding box center [266, 249] width 19 height 7
type input "234,06"
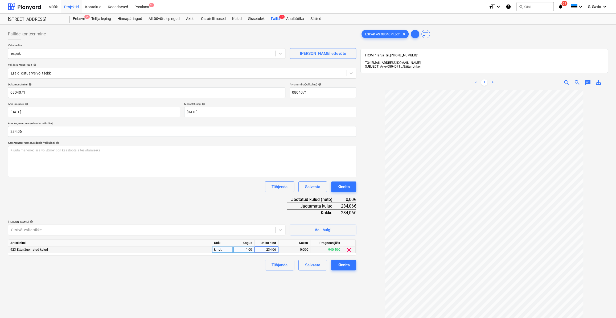
click at [257, 268] on div "Tühjenda Salvesta Kinnita" at bounding box center [182, 265] width 348 height 11
click at [349, 265] on div "Kinnita" at bounding box center [343, 265] width 12 height 7
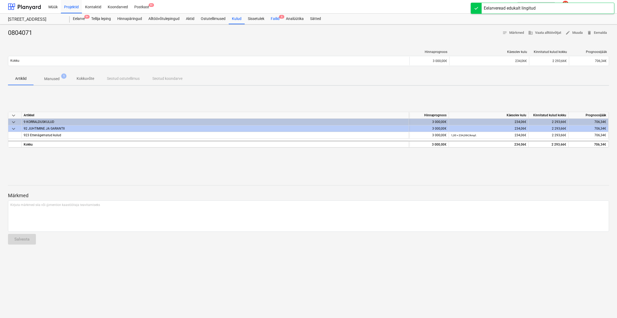
click at [277, 18] on div "Failid 6" at bounding box center [275, 19] width 15 height 11
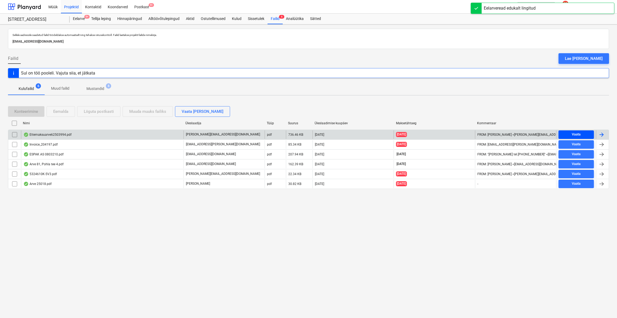
click at [576, 134] on div "Vaata" at bounding box center [576, 134] width 9 height 6
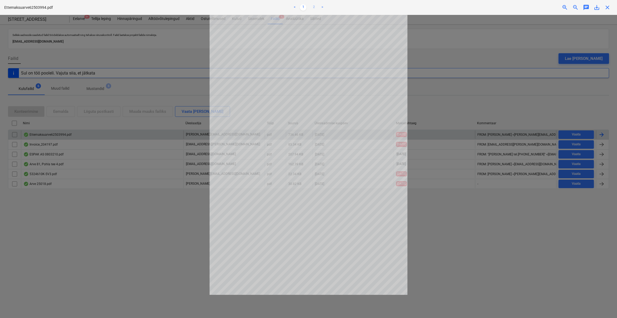
click at [315, 6] on link "2" at bounding box center [314, 7] width 6 height 6
click at [303, 8] on link "1" at bounding box center [303, 7] width 6 height 6
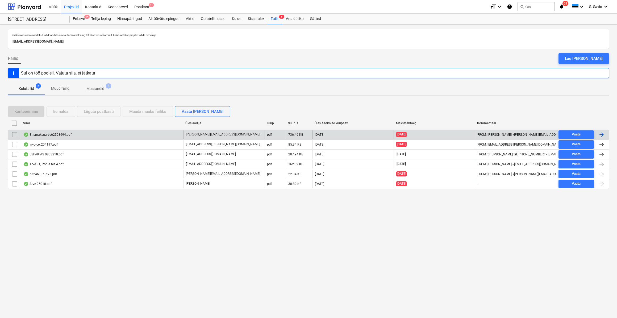
click at [604, 134] on div at bounding box center [602, 134] width 6 height 6
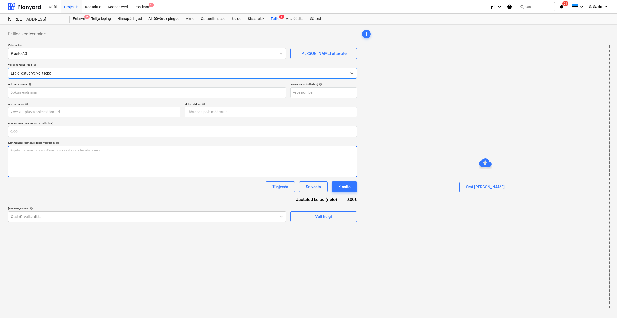
type input "127592"
type input "[DATE]"
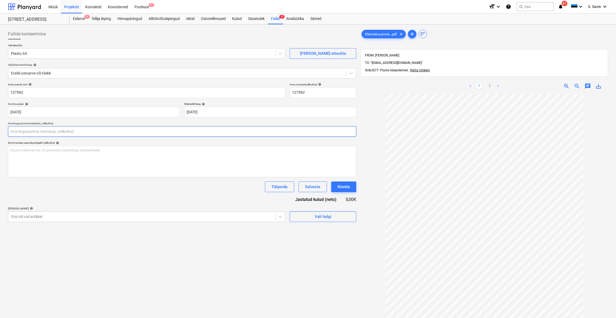
click at [32, 129] on input "text" at bounding box center [182, 131] width 348 height 11
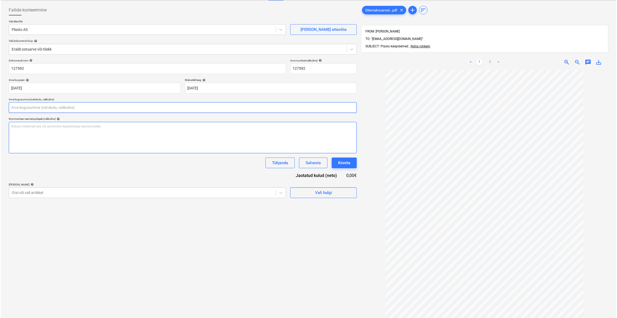
scroll to position [48, 0]
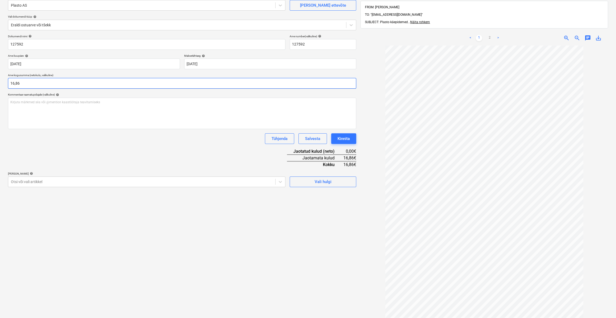
type input "16,86"
click at [317, 188] on div "Failide konteerimine Vali ettevõte Plasto AS [PERSON_NAME] uus ettevõte Vali do…" at bounding box center [182, 160] width 352 height 365
click at [316, 184] on div "Vali hulgi" at bounding box center [323, 181] width 17 height 7
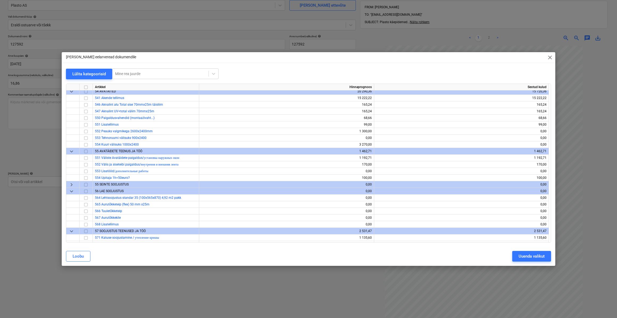
scroll to position [1016, 0]
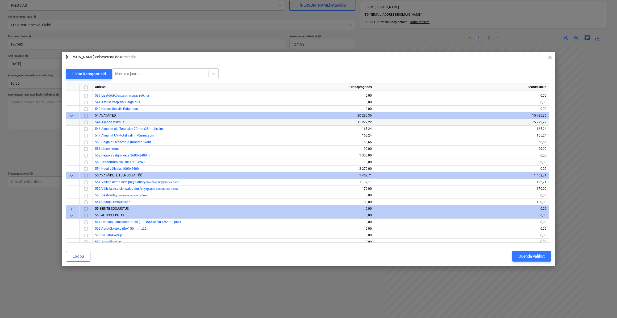
click at [84, 121] on input "checkbox" at bounding box center [86, 122] width 6 height 6
click at [526, 258] on div "Uuenda valikut" at bounding box center [532, 256] width 26 height 7
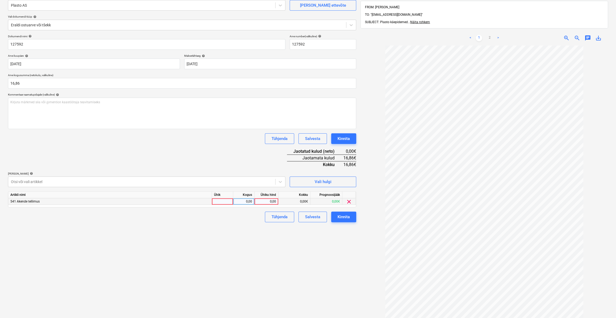
click at [227, 204] on div at bounding box center [222, 201] width 21 height 7
type input "kmpl."
click at [239, 204] on div "0,00" at bounding box center [243, 201] width 17 height 7
type input "1"
click at [271, 200] on div "0,00" at bounding box center [266, 201] width 19 height 7
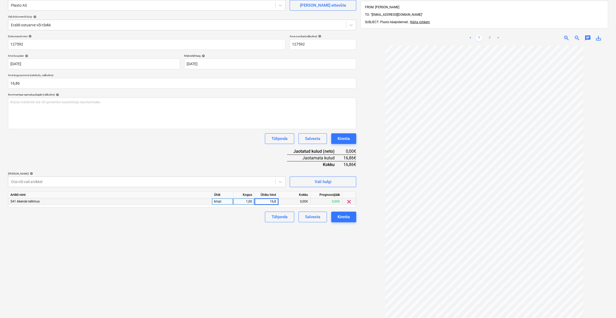
type input "16,86"
drag, startPoint x: 247, startPoint y: 228, endPoint x: 310, endPoint y: 220, distance: 63.8
click at [247, 228] on div "Failide konteerimine Vali ettevõte Plasto AS [PERSON_NAME] uus ettevõte Vali do…" at bounding box center [182, 160] width 352 height 365
click at [345, 218] on div "Kinnita" at bounding box center [343, 216] width 12 height 7
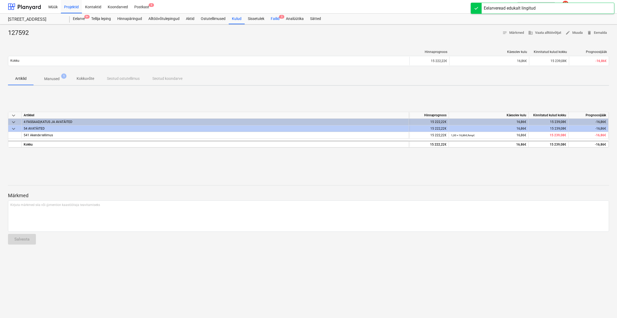
click at [276, 20] on div "Failid 5" at bounding box center [275, 19] width 15 height 11
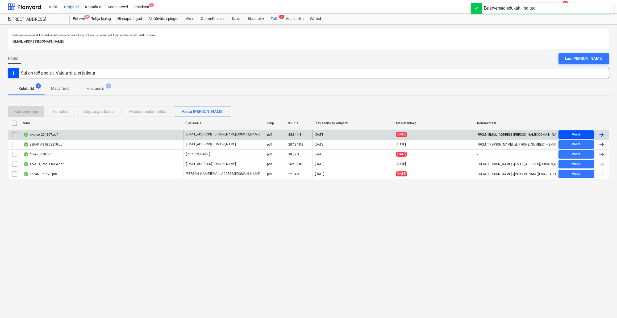
click at [567, 131] on span "Vaata" at bounding box center [576, 134] width 31 height 6
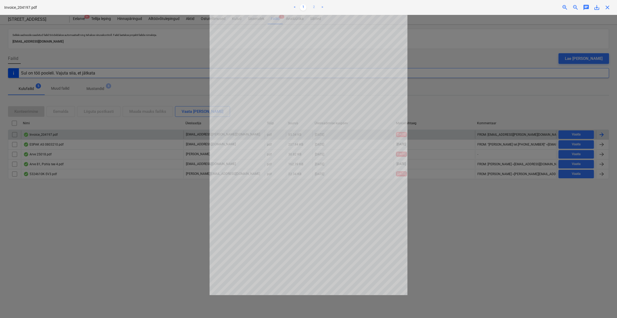
click at [314, 7] on link "2" at bounding box center [314, 7] width 6 height 6
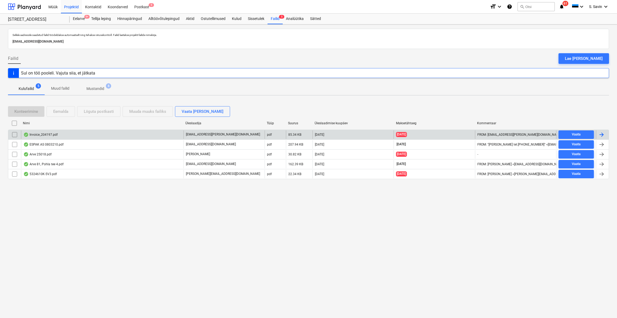
click at [603, 135] on div at bounding box center [602, 134] width 6 height 6
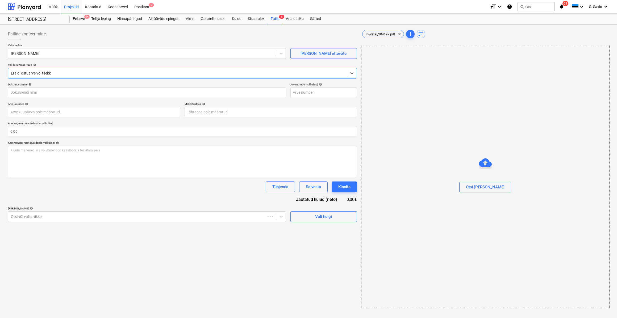
type input "204197"
type input "[DATE]"
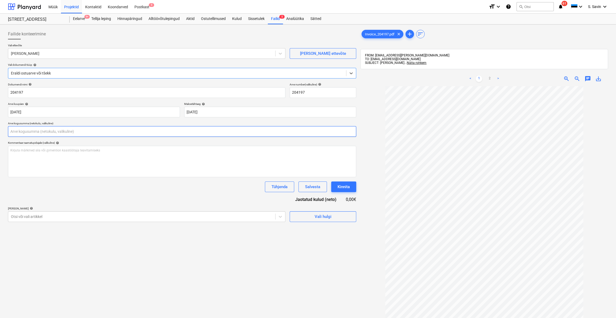
click at [40, 134] on input "text" at bounding box center [182, 131] width 348 height 11
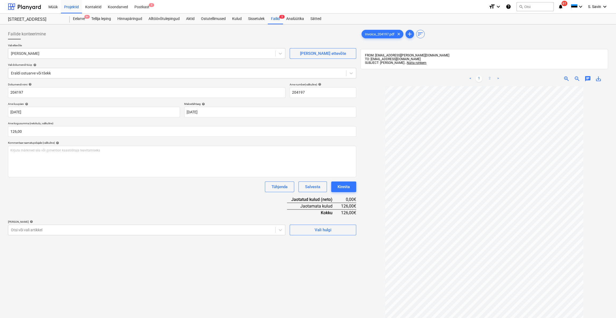
click at [491, 79] on link "2" at bounding box center [489, 79] width 6 height 6
click at [43, 136] on input "126" at bounding box center [182, 131] width 348 height 11
type input "126,51"
click at [314, 226] on button "Vali hulgi" at bounding box center [323, 230] width 67 height 11
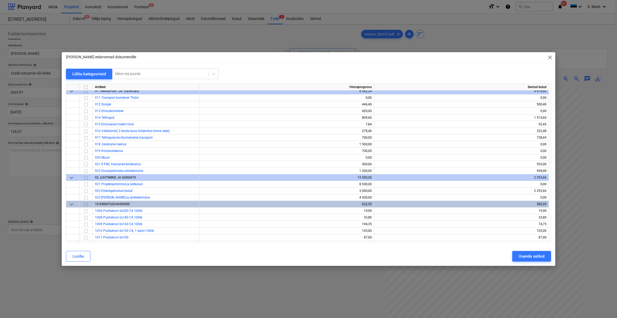
scroll to position [3129, 0]
click at [86, 191] on input "checkbox" at bounding box center [86, 191] width 6 height 6
click at [535, 257] on div "Uuenda valikut" at bounding box center [532, 256] width 26 height 7
